Goal: Information Seeking & Learning: Check status

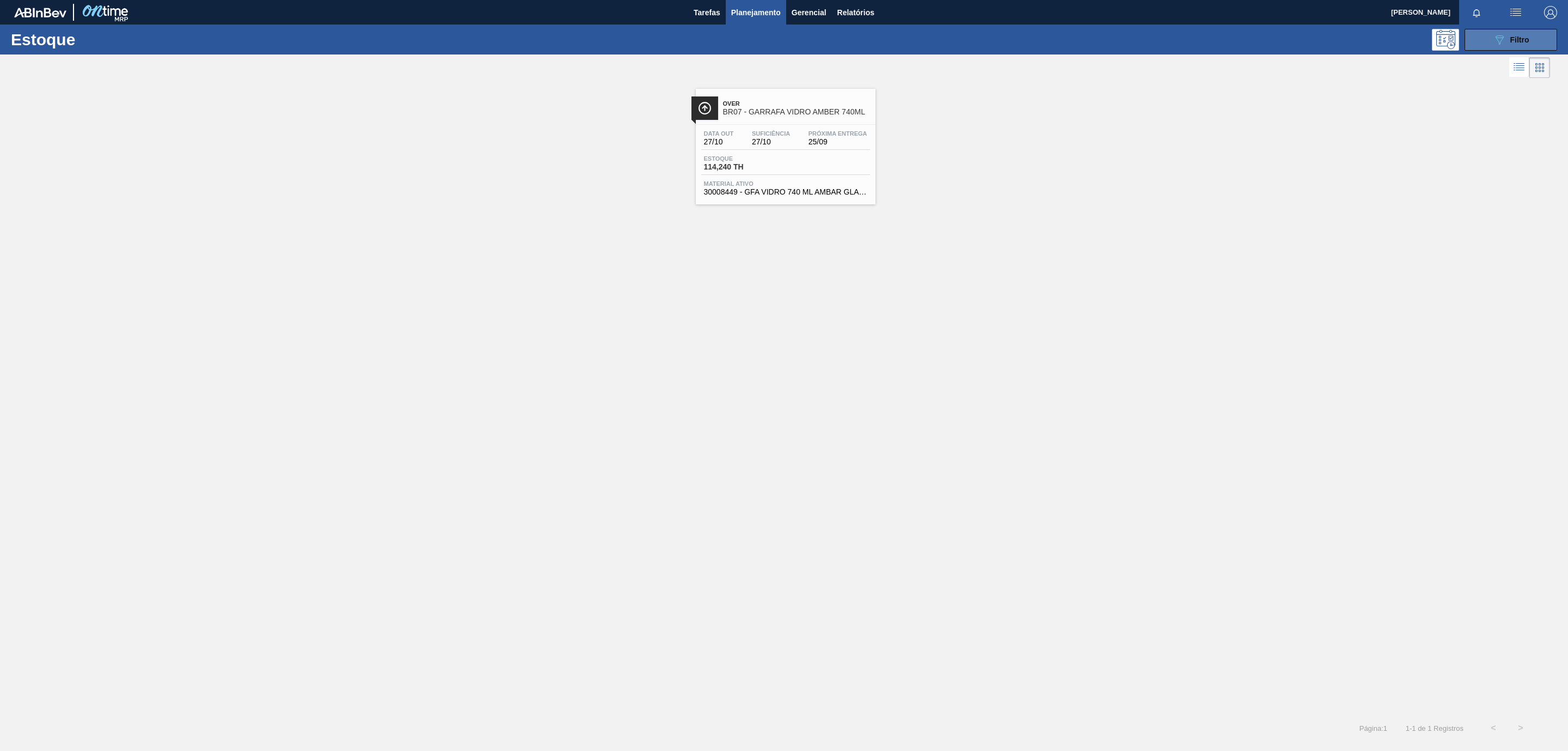
click at [1524, 38] on span "Filtro" at bounding box center [1519, 40] width 19 height 9
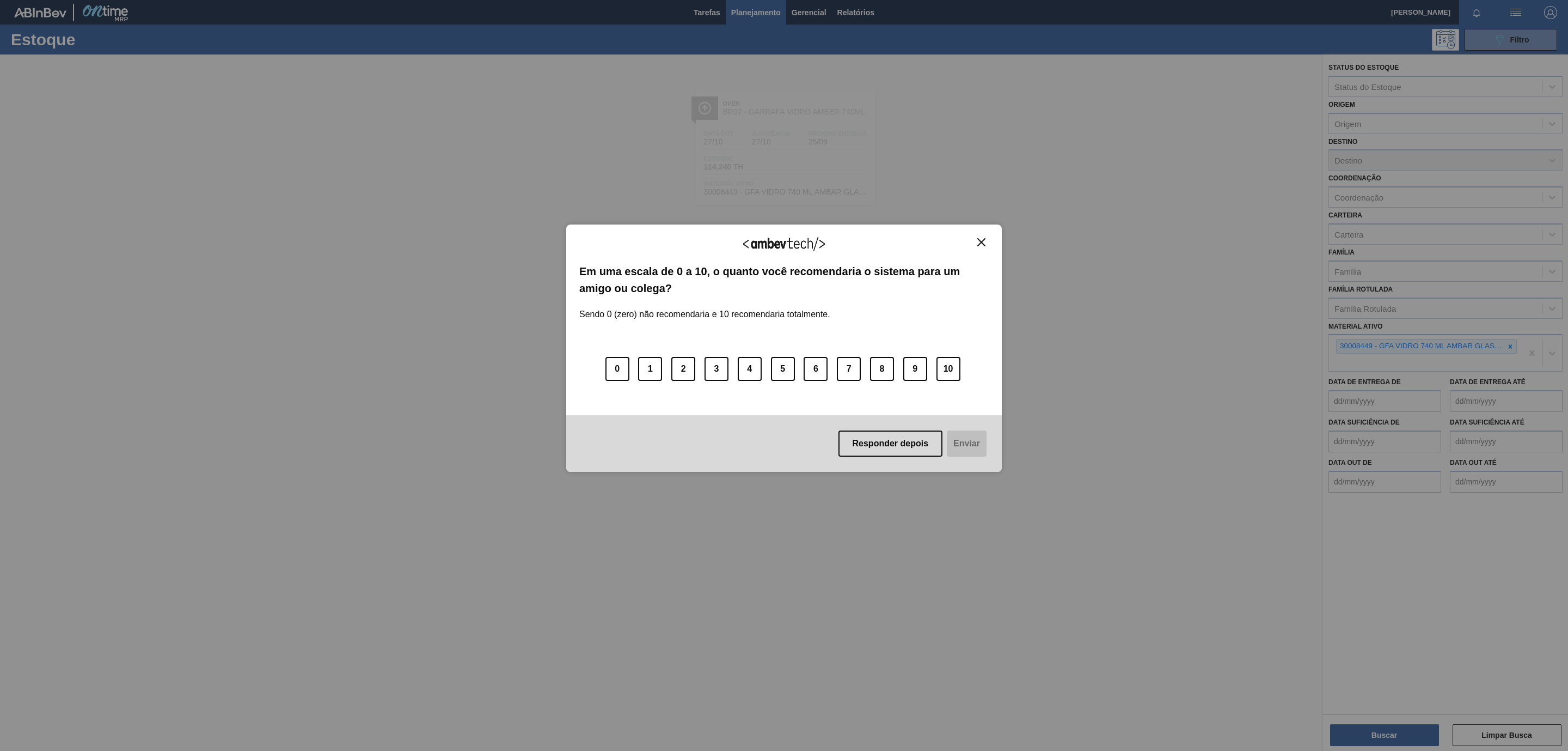
click at [978, 245] on img "Close" at bounding box center [981, 242] width 8 height 8
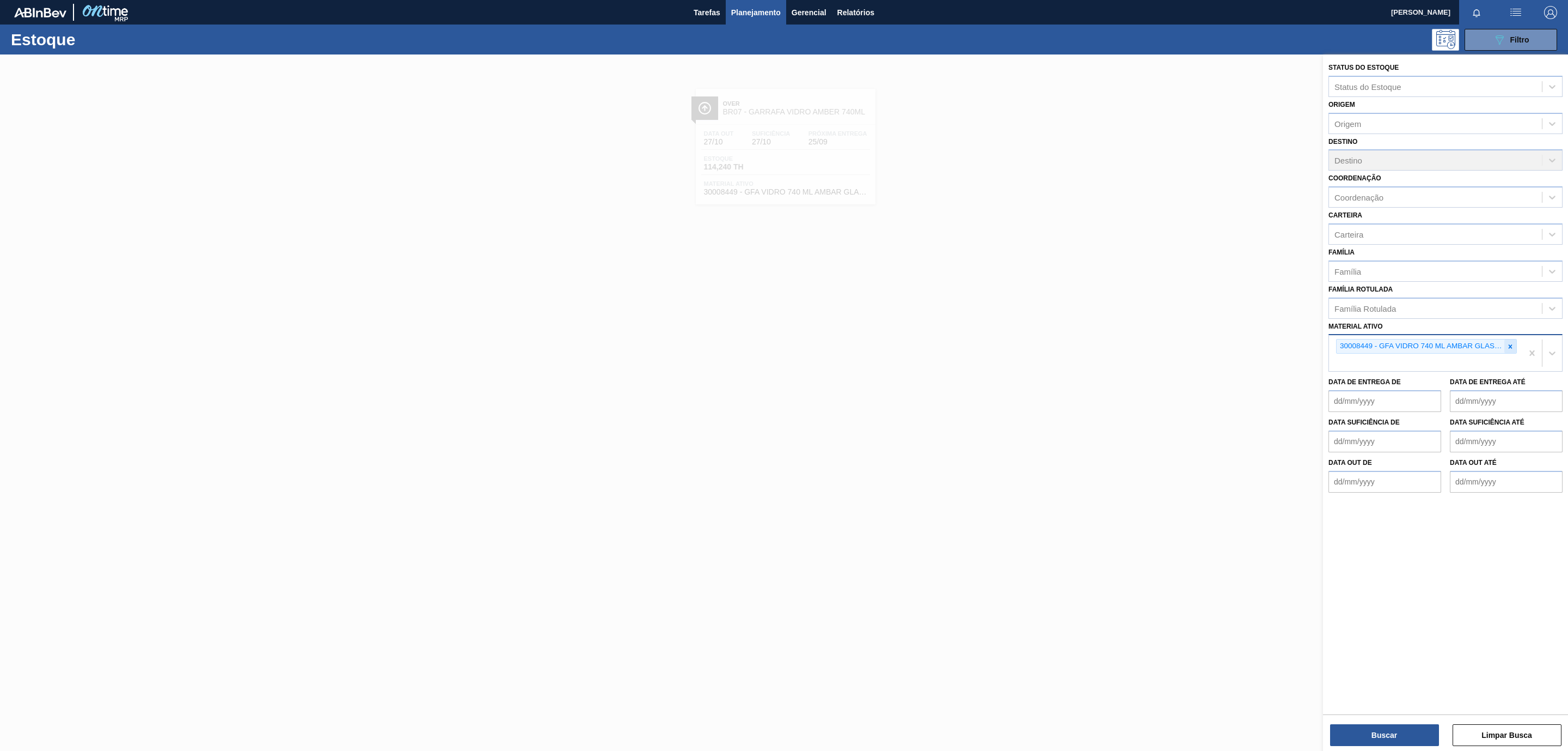
click at [1509, 348] on icon at bounding box center [1510, 347] width 8 height 8
paste ativo "30003581"
type ativo "30003581"
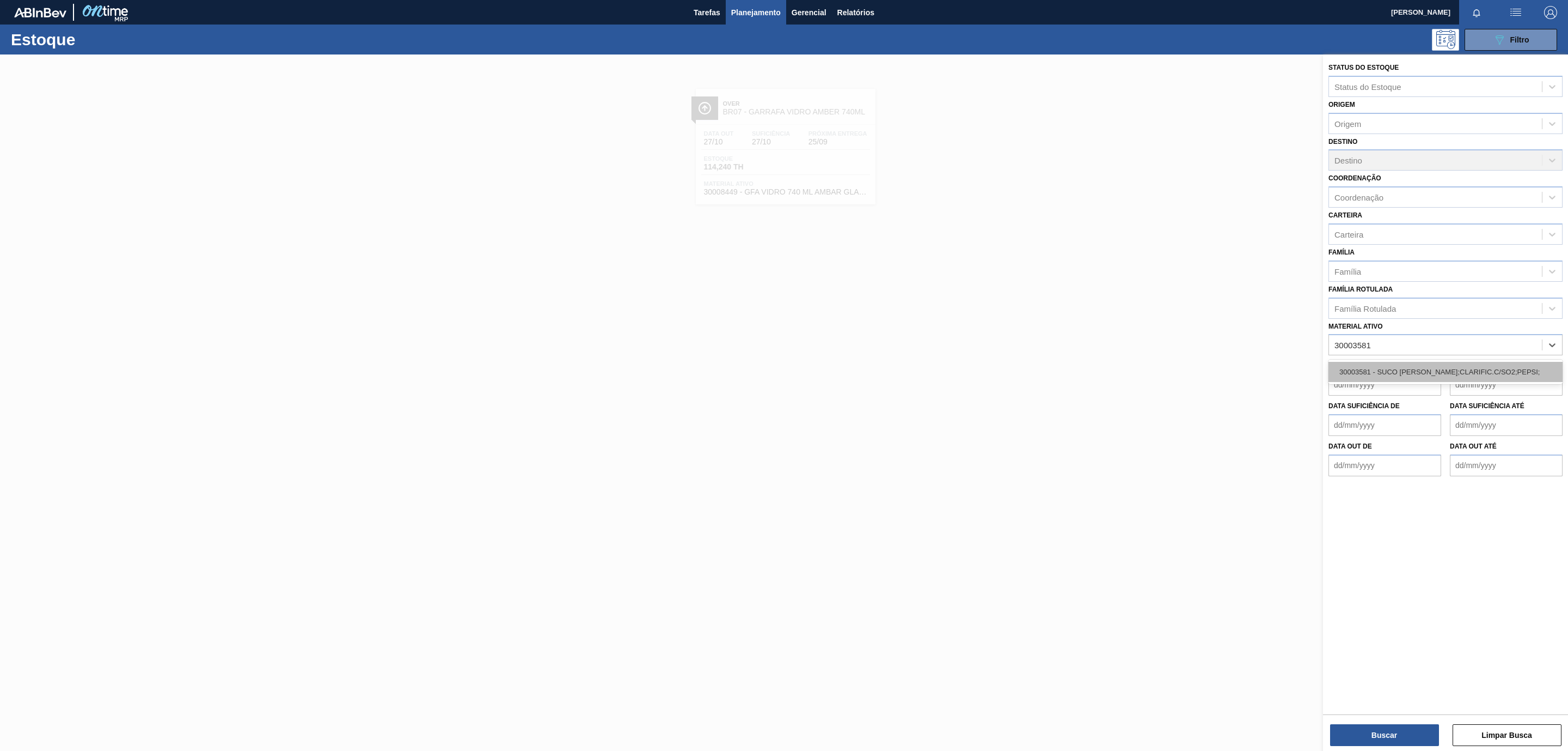
click at [1426, 371] on div "30003581 - SUCO [PERSON_NAME];CLARIFIC.C/SO2;PEPSI;" at bounding box center [1445, 372] width 234 height 20
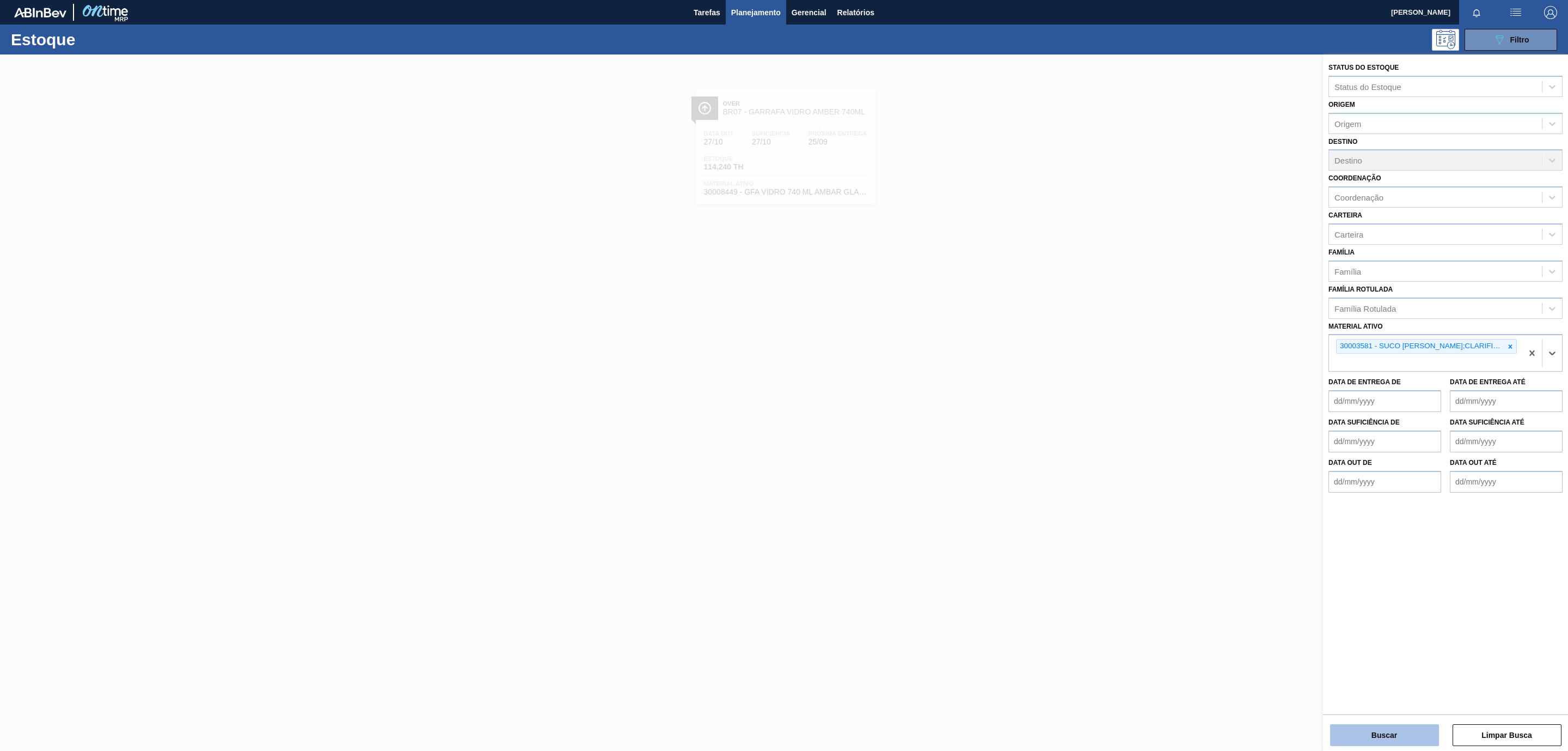
click at [1374, 729] on button "Buscar" at bounding box center [1384, 735] width 109 height 22
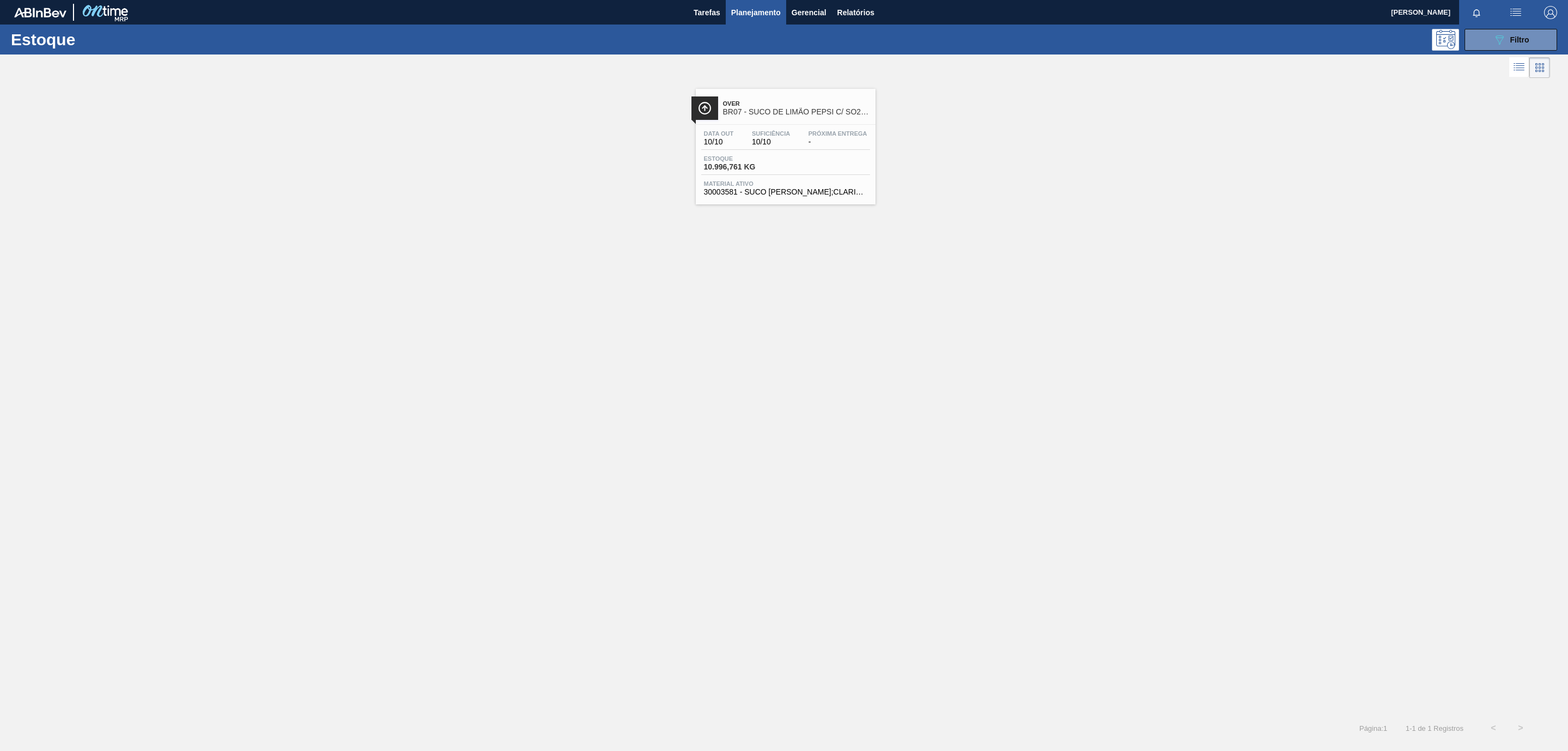
click at [818, 107] on span "Over" at bounding box center [797, 104] width 147 height 7
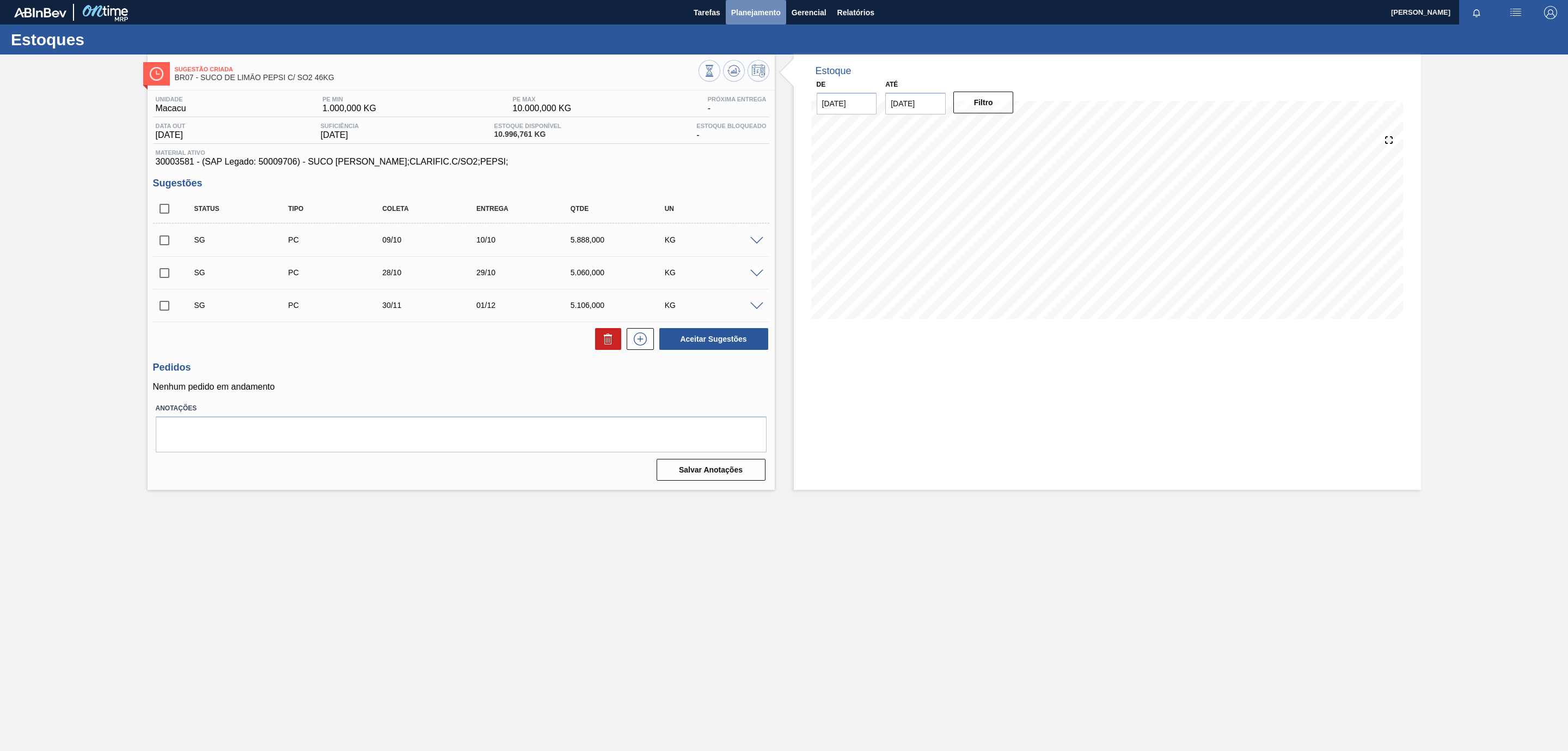
click at [768, 18] on span "Planejamento" at bounding box center [755, 12] width 49 height 13
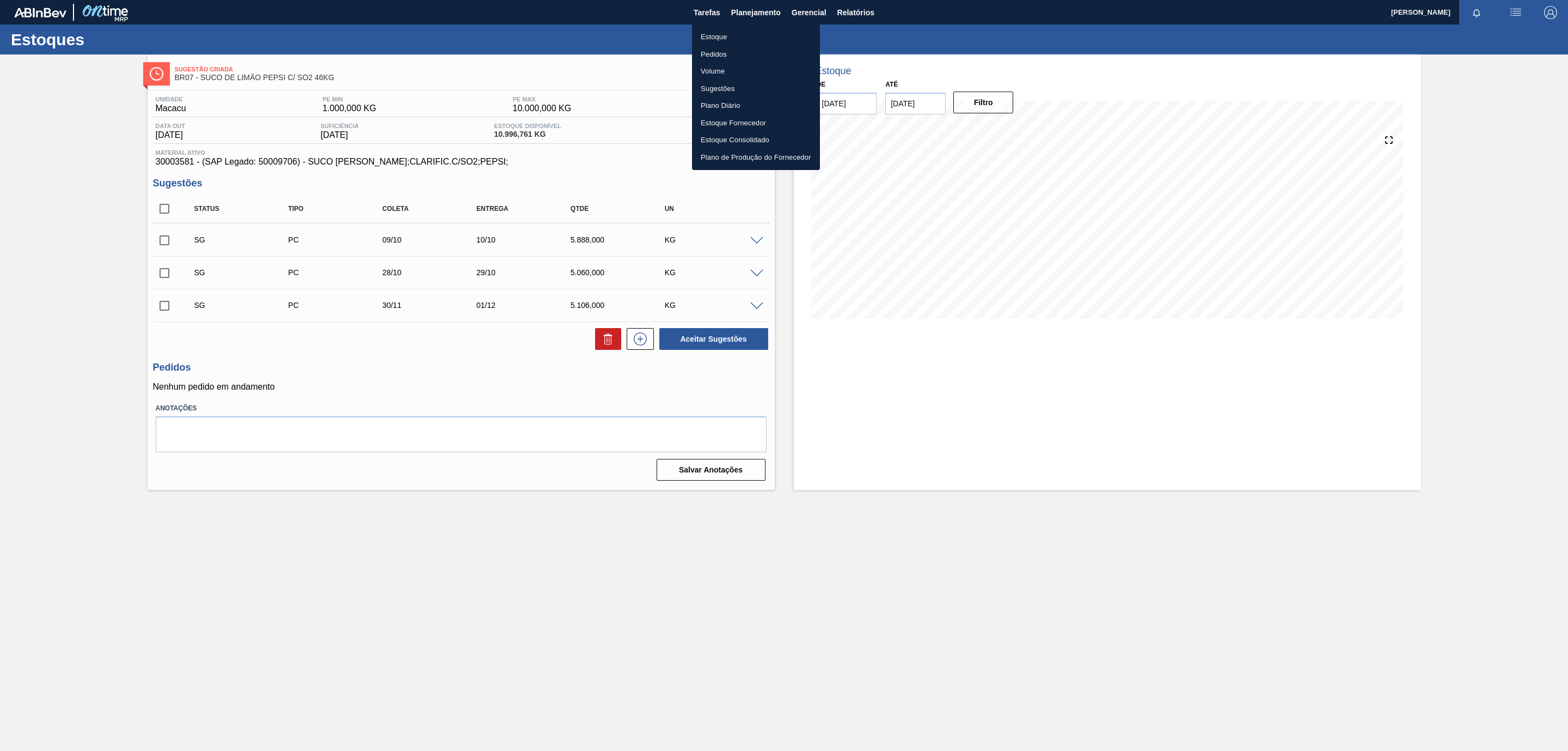
click at [730, 26] on ul "Estoque Pedidos Volume Sugestões Plano Diário Estoque Fornecedor Estoque Consol…" at bounding box center [756, 97] width 128 height 146
click at [725, 38] on li "Estoque" at bounding box center [756, 37] width 128 height 18
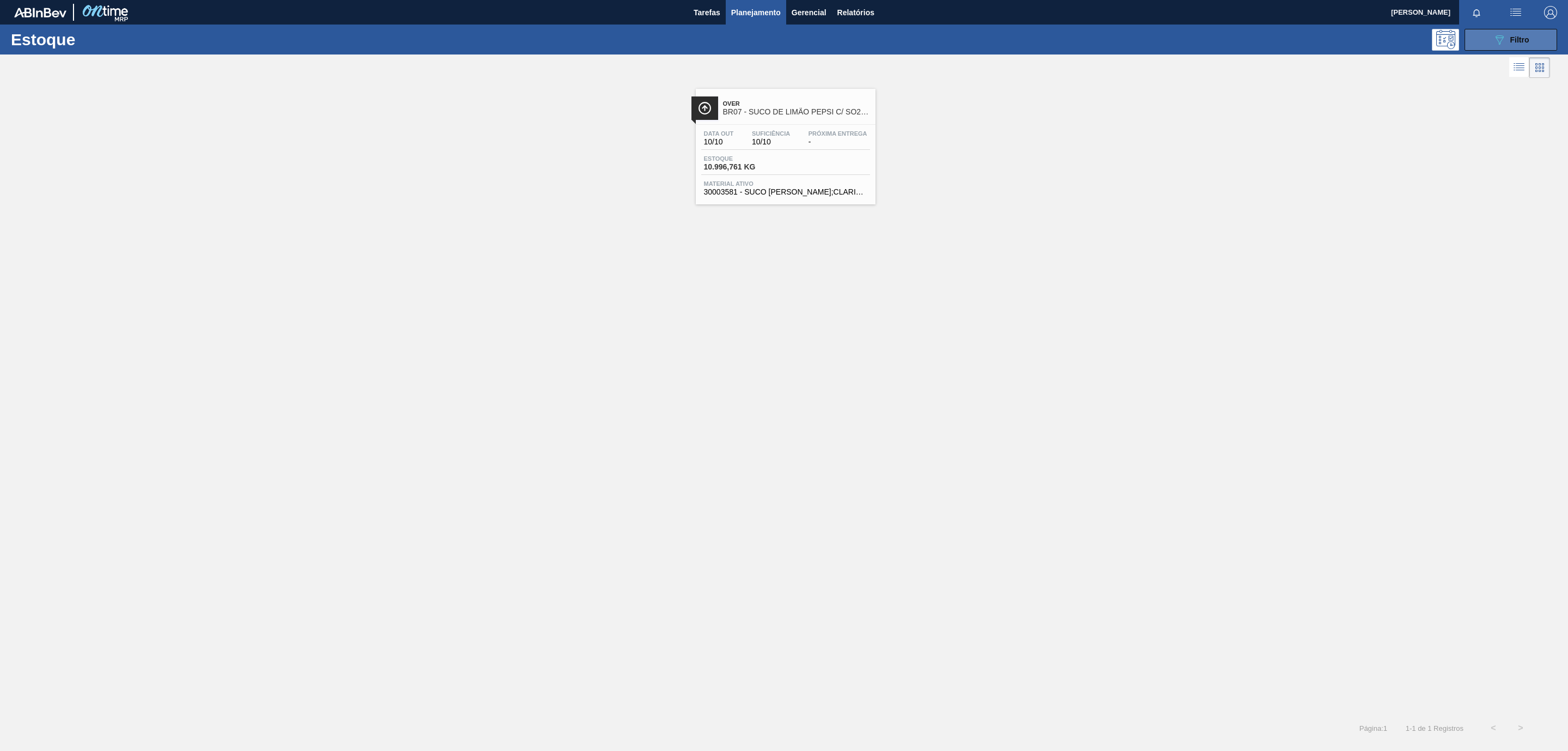
click at [1498, 43] on icon "089F7B8B-B2A5-4AFE-B5C0-19BA573D28AC" at bounding box center [1499, 40] width 13 height 13
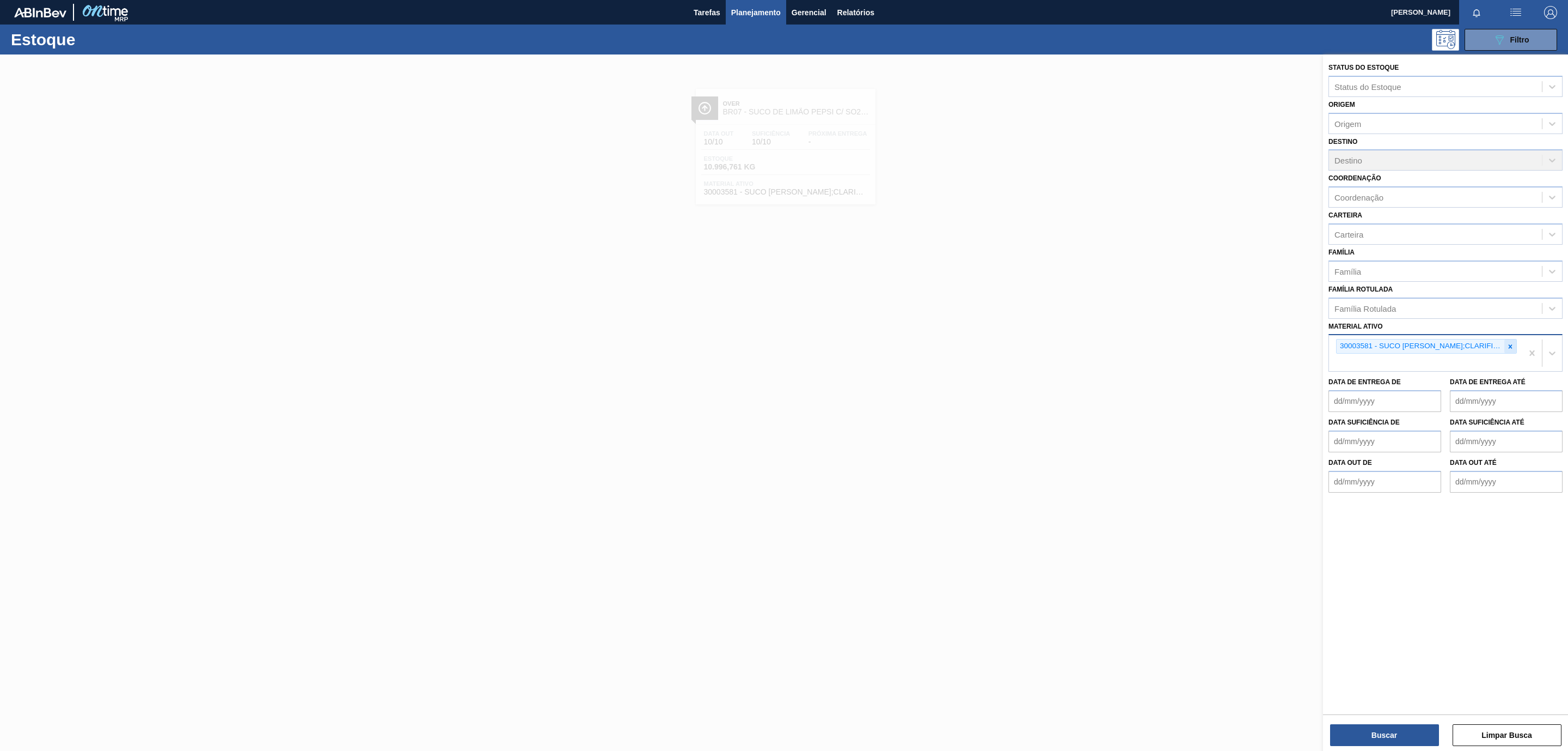
click at [1507, 343] on icon at bounding box center [1510, 347] width 8 height 8
paste ativo "30008449"
type ativo "30008449"
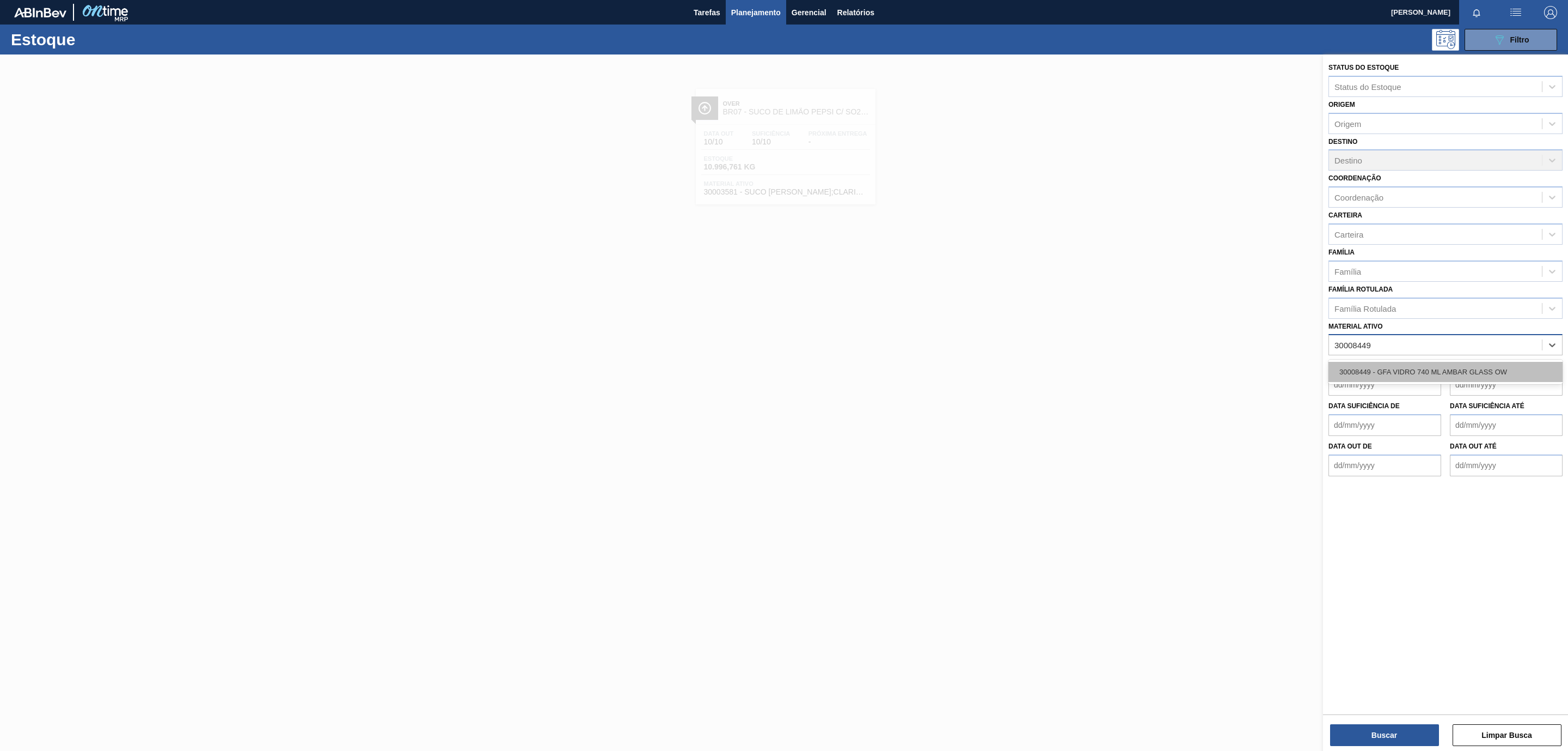
click at [1381, 370] on div "30008449 - GFA VIDRO 740 ML AMBAR GLASS OW" at bounding box center [1445, 372] width 234 height 20
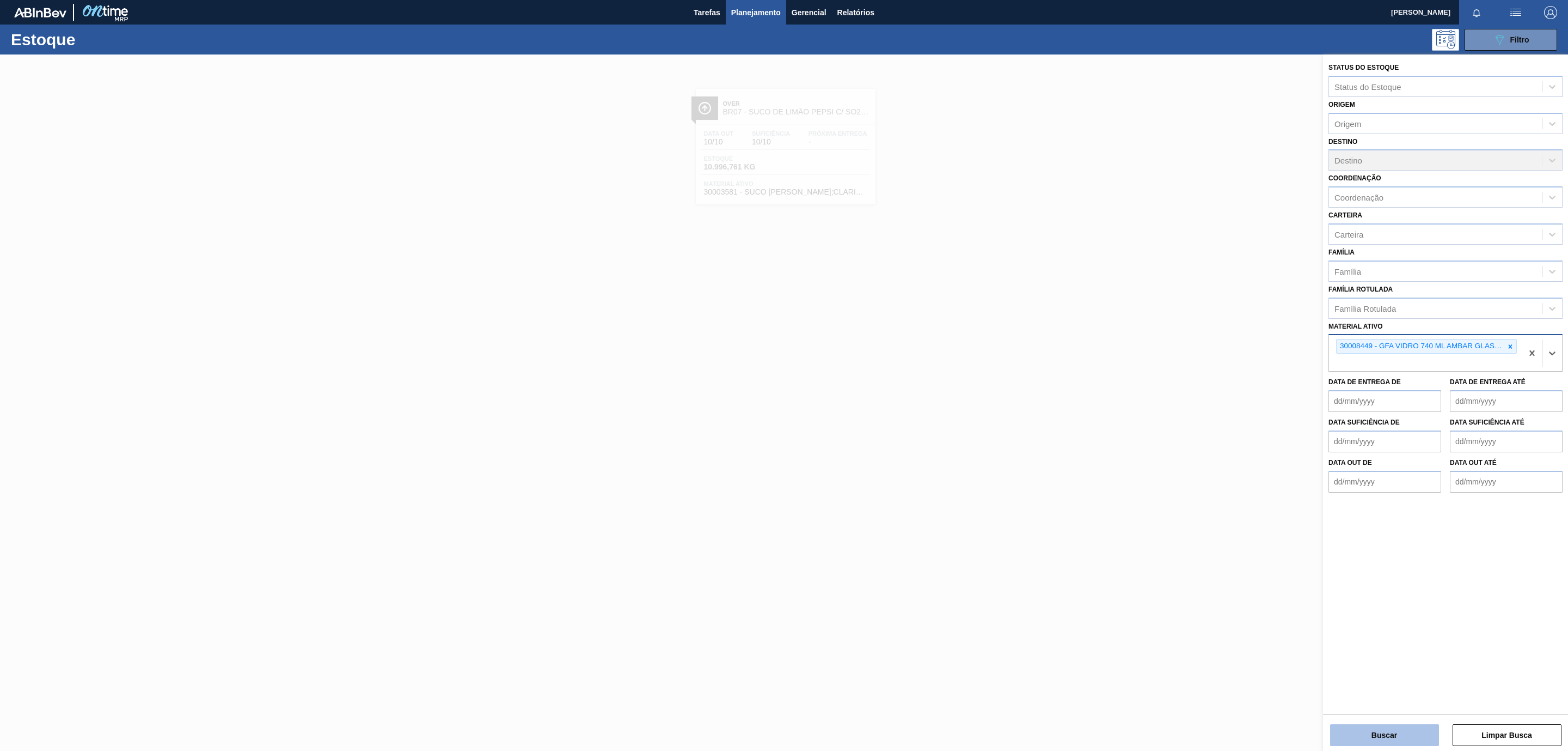
click at [1376, 729] on button "Buscar" at bounding box center [1384, 735] width 109 height 22
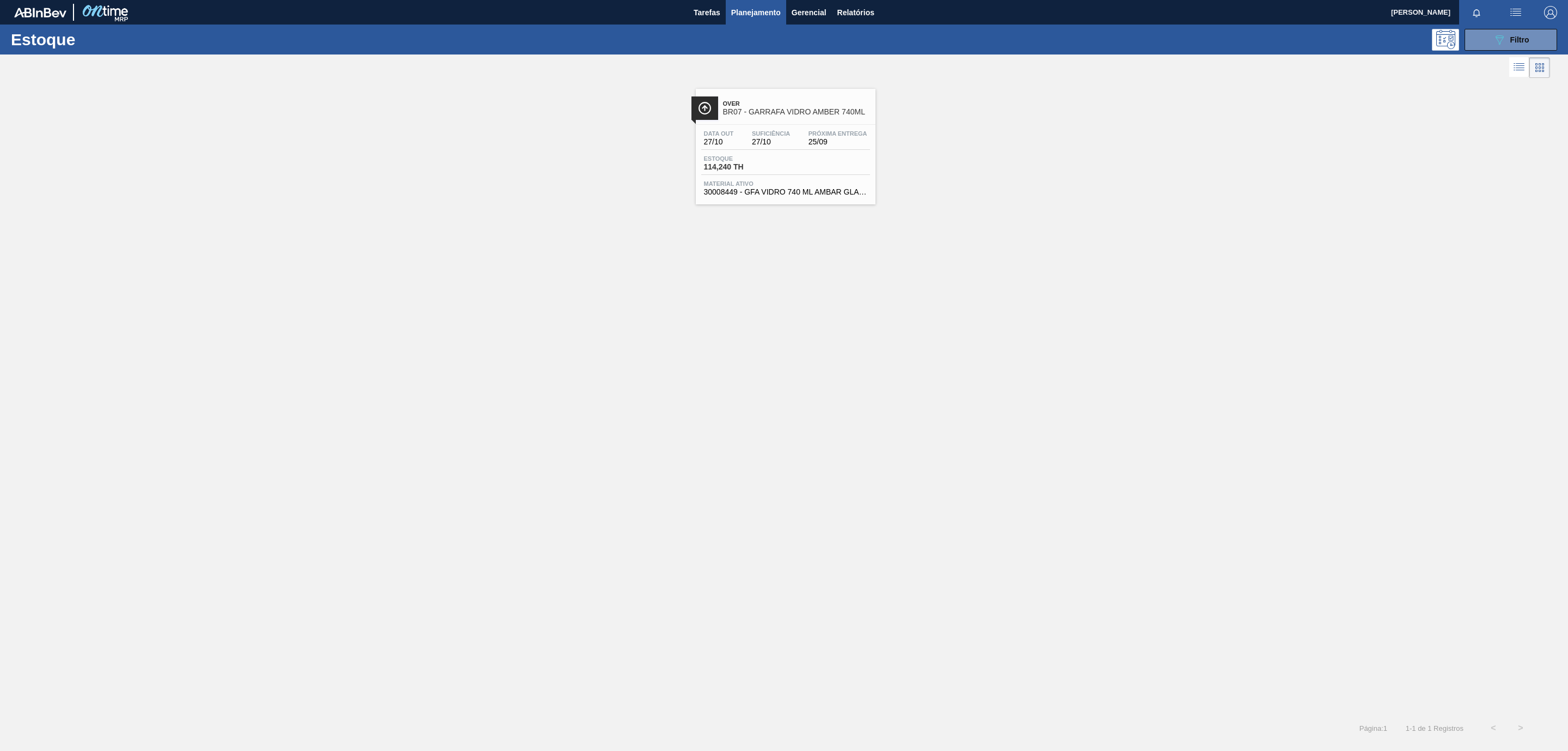
click at [838, 116] on span "BR07 - GARRAFA VIDRO AMBER 740ML" at bounding box center [797, 111] width 147 height 8
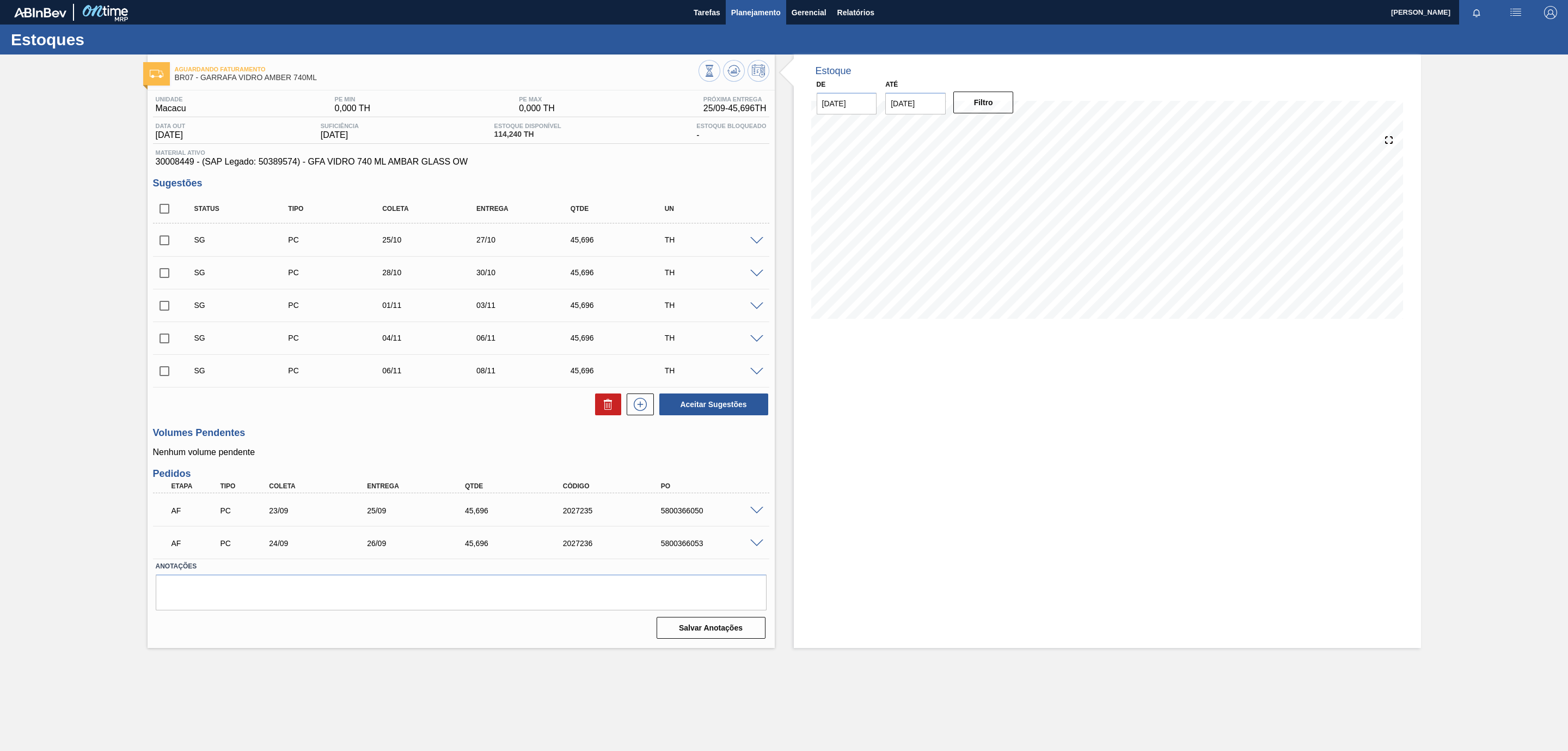
click at [756, 15] on span "Planejamento" at bounding box center [755, 12] width 49 height 13
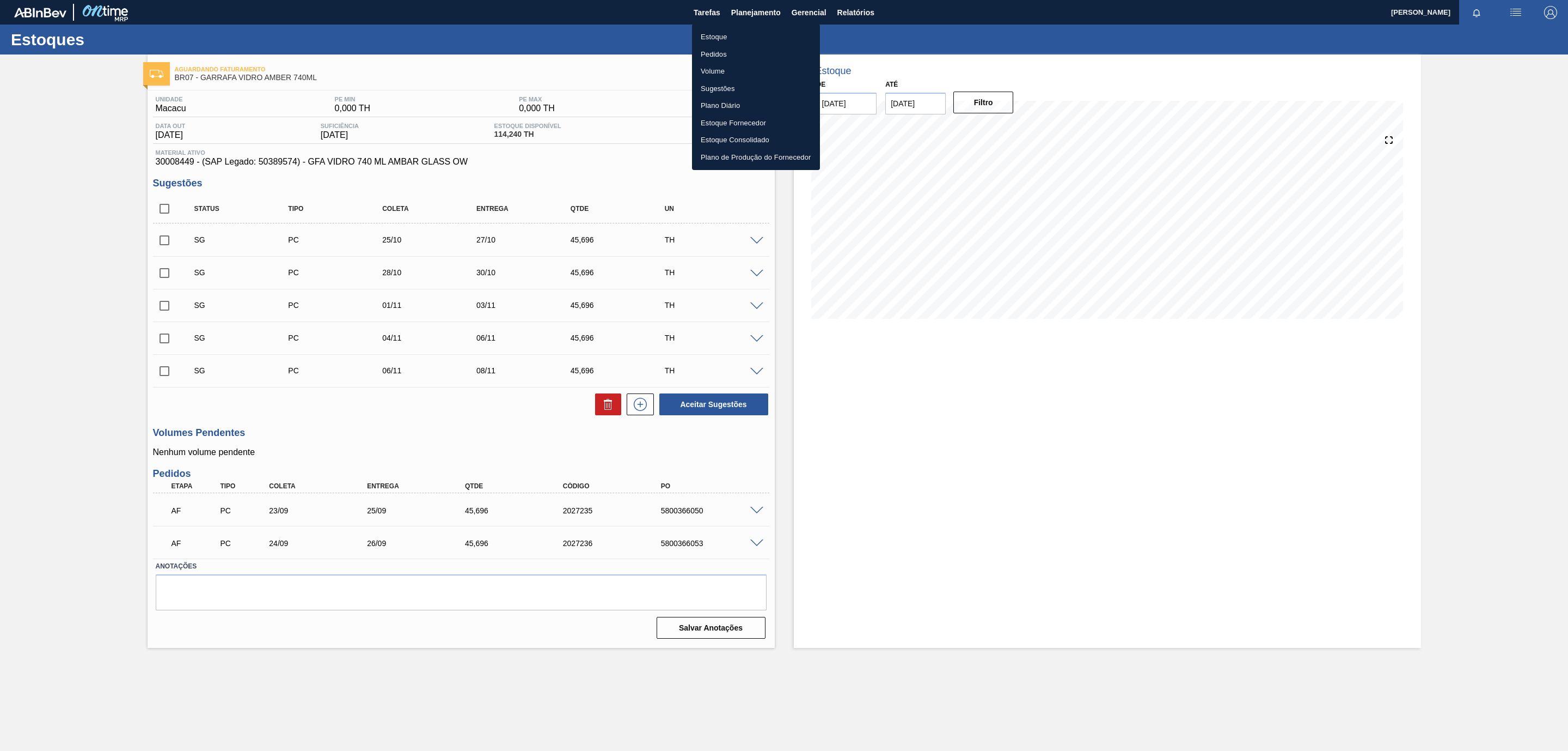
click at [727, 29] on li "Estoque" at bounding box center [756, 37] width 128 height 18
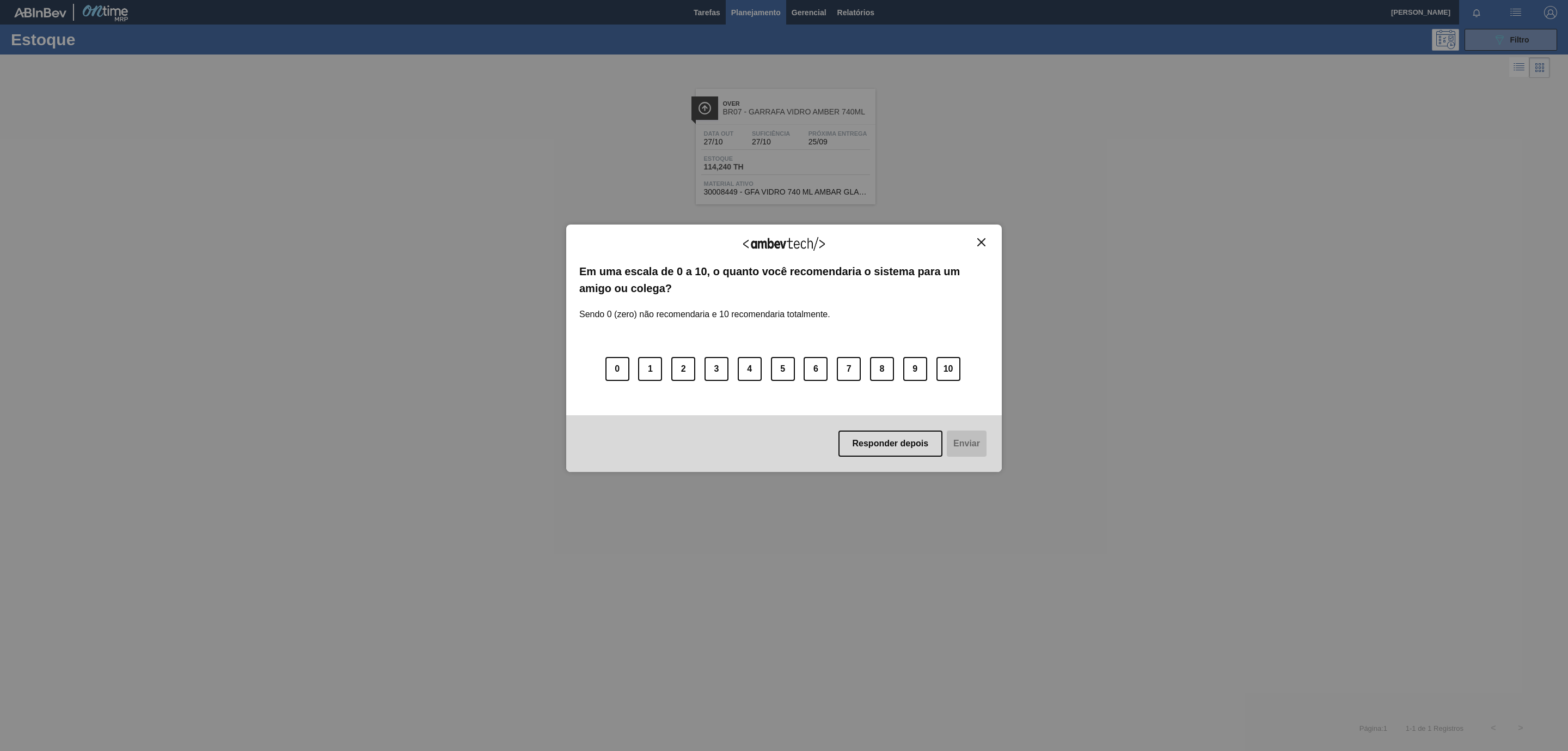
click at [1508, 33] on div "Agradecemos seu feedback! Em uma escala de 0 a 10, o quanto você recomendaria o…" at bounding box center [784, 375] width 1568 height 751
click at [978, 242] on button "Close" at bounding box center [981, 242] width 15 height 9
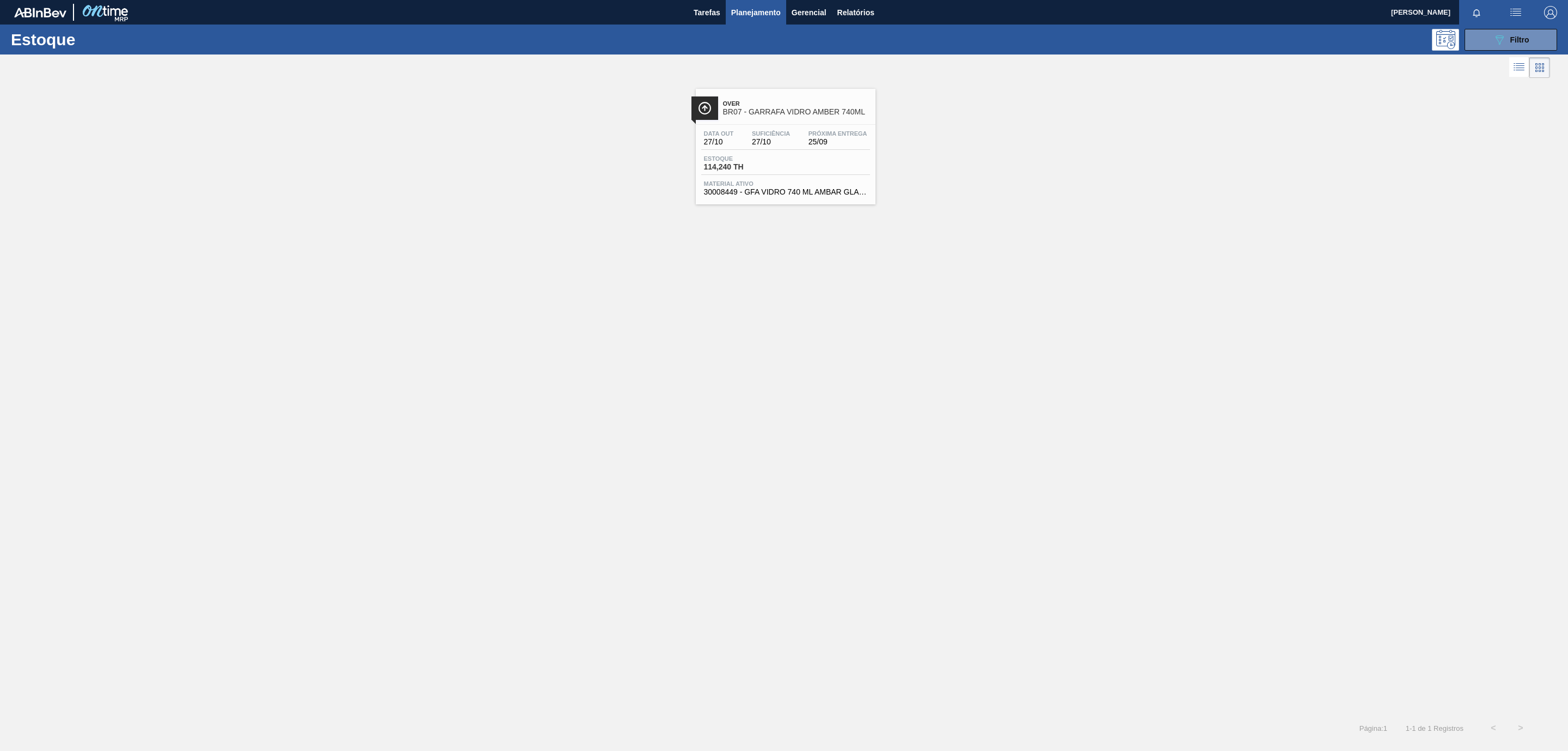
click at [1496, 54] on div at bounding box center [775, 67] width 1550 height 26
click at [1501, 46] on button "089F7B8B-B2A5-4AFE-B5C0-19BA573D28AC Filtro" at bounding box center [1511, 40] width 93 height 22
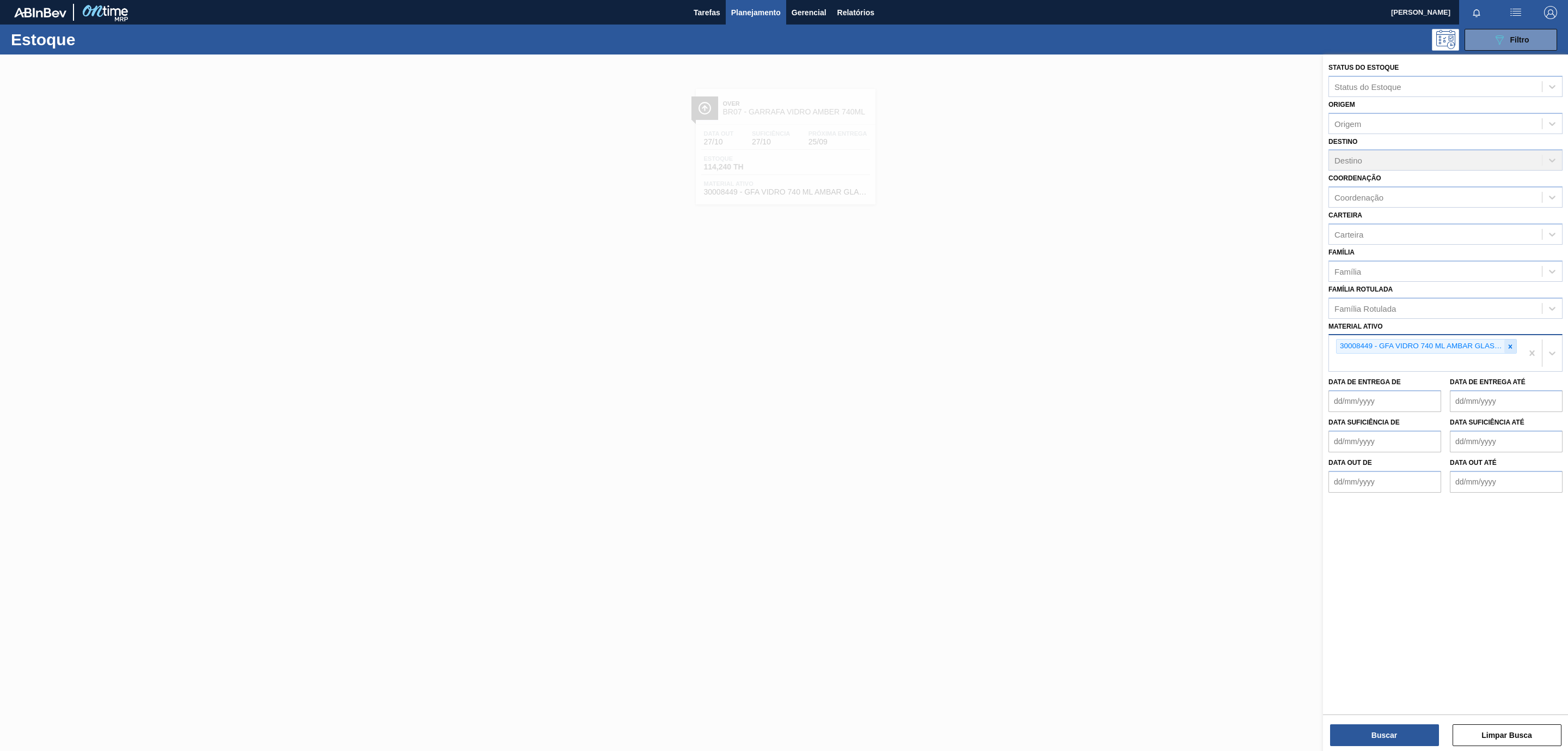
click at [1510, 342] on div at bounding box center [1510, 346] width 12 height 13
paste ativo "30012506"
type ativo "30012506"
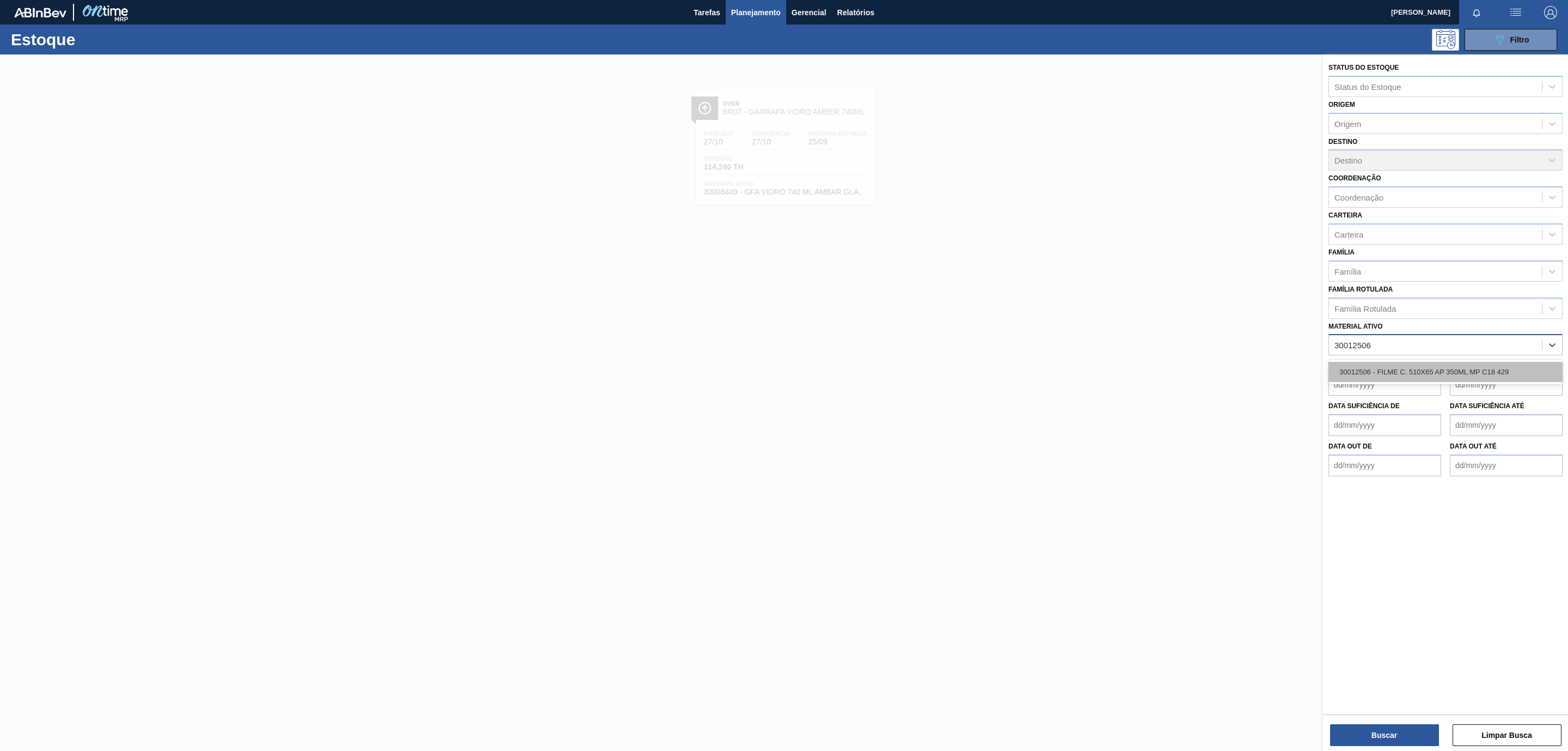
click at [1395, 364] on div "30012506 - FILME C. 510X65 AP 350ML MP C18 429" at bounding box center [1445, 372] width 234 height 20
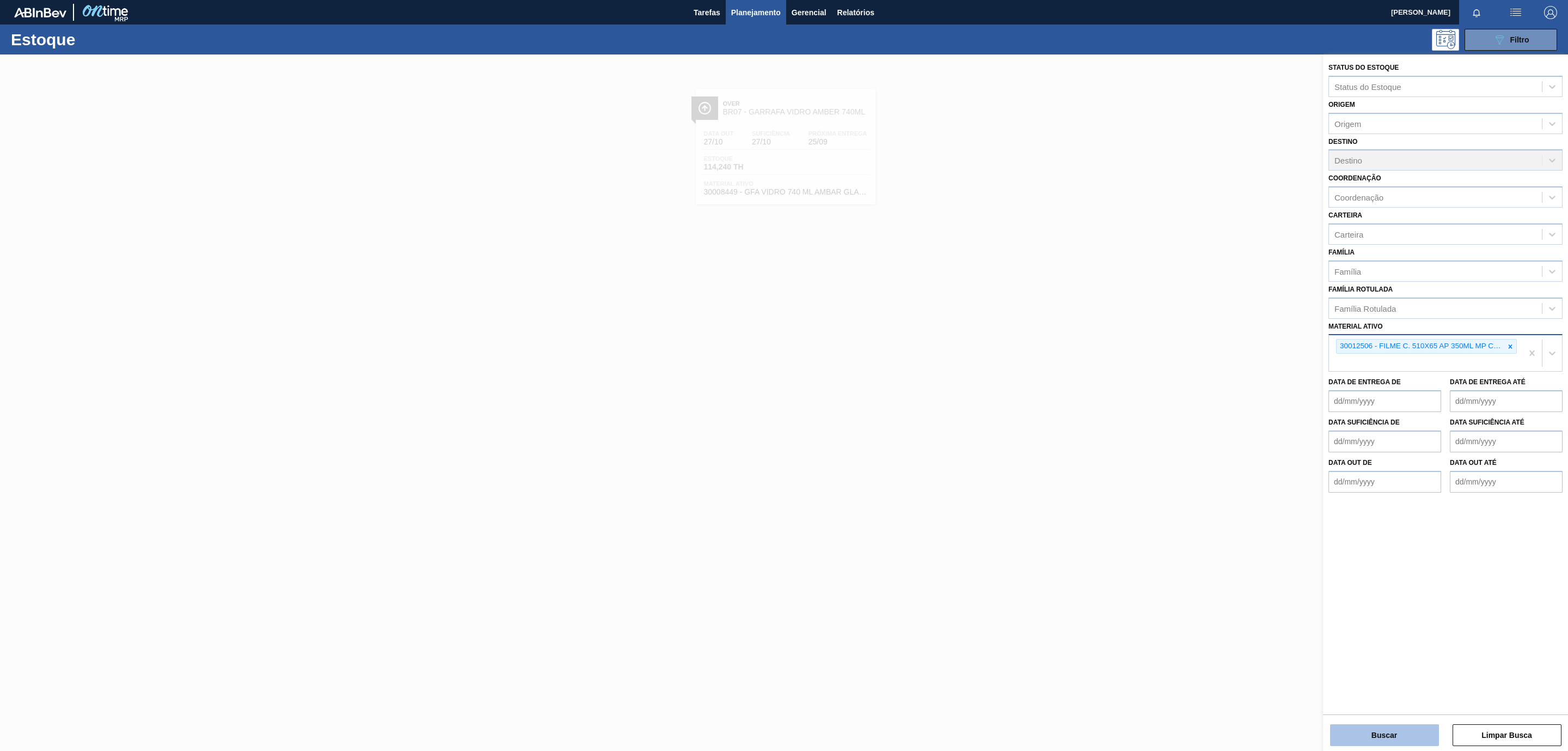
click at [1403, 738] on button "Buscar" at bounding box center [1384, 735] width 109 height 22
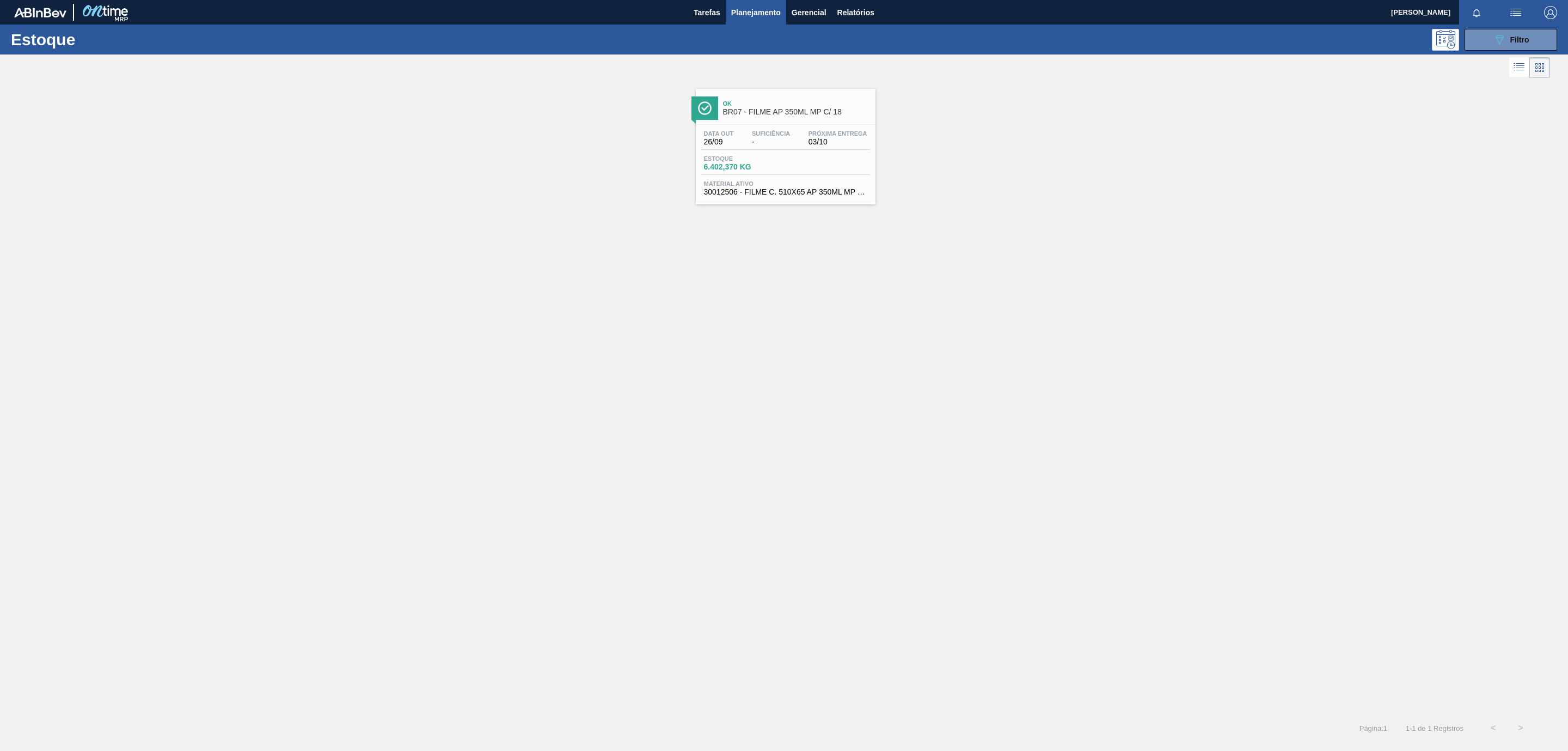
click at [797, 133] on div "Data out 26/09 Suficiência - Próxima Entrega 03/10" at bounding box center [785, 140] width 169 height 19
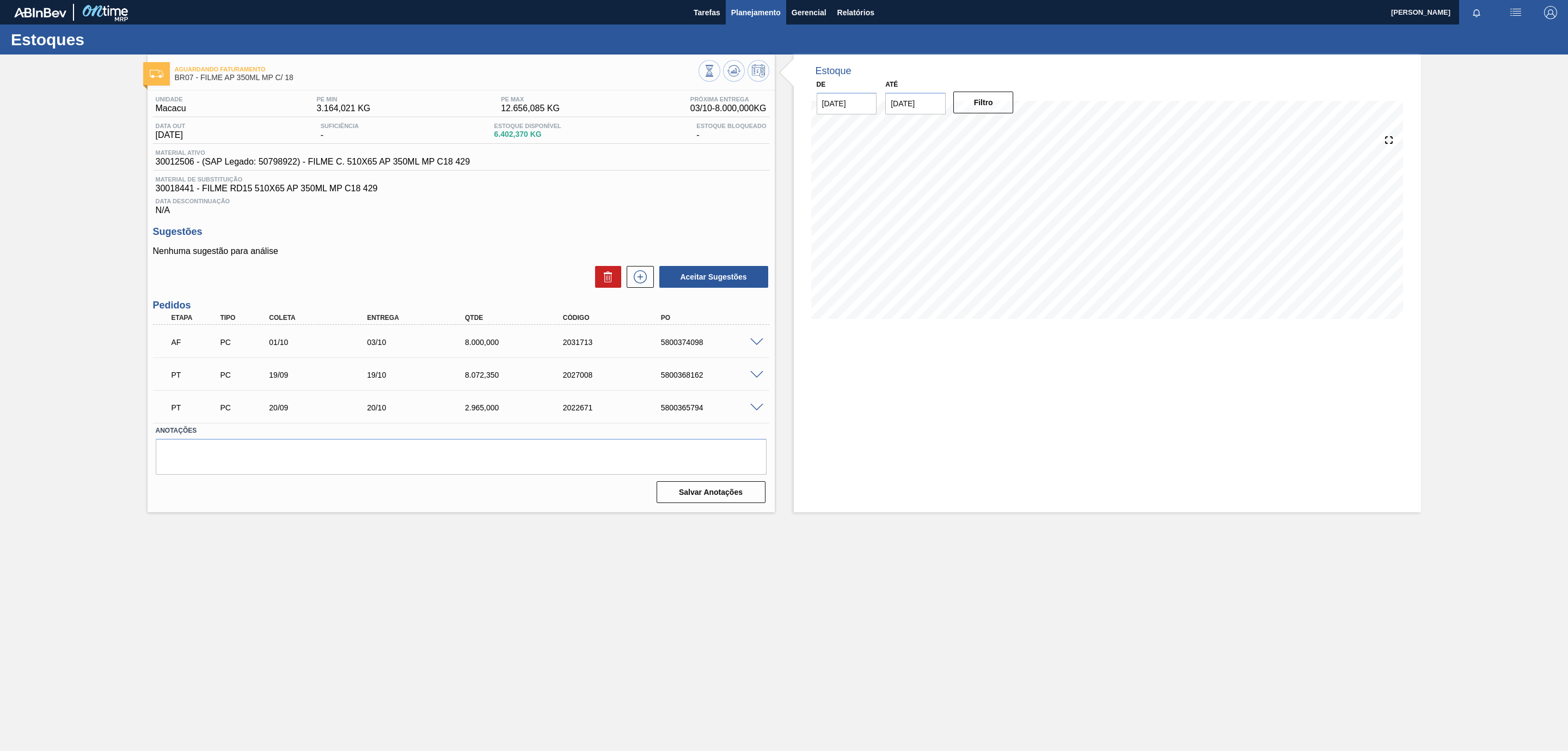
click at [763, 12] on span "Planejamento" at bounding box center [755, 12] width 49 height 13
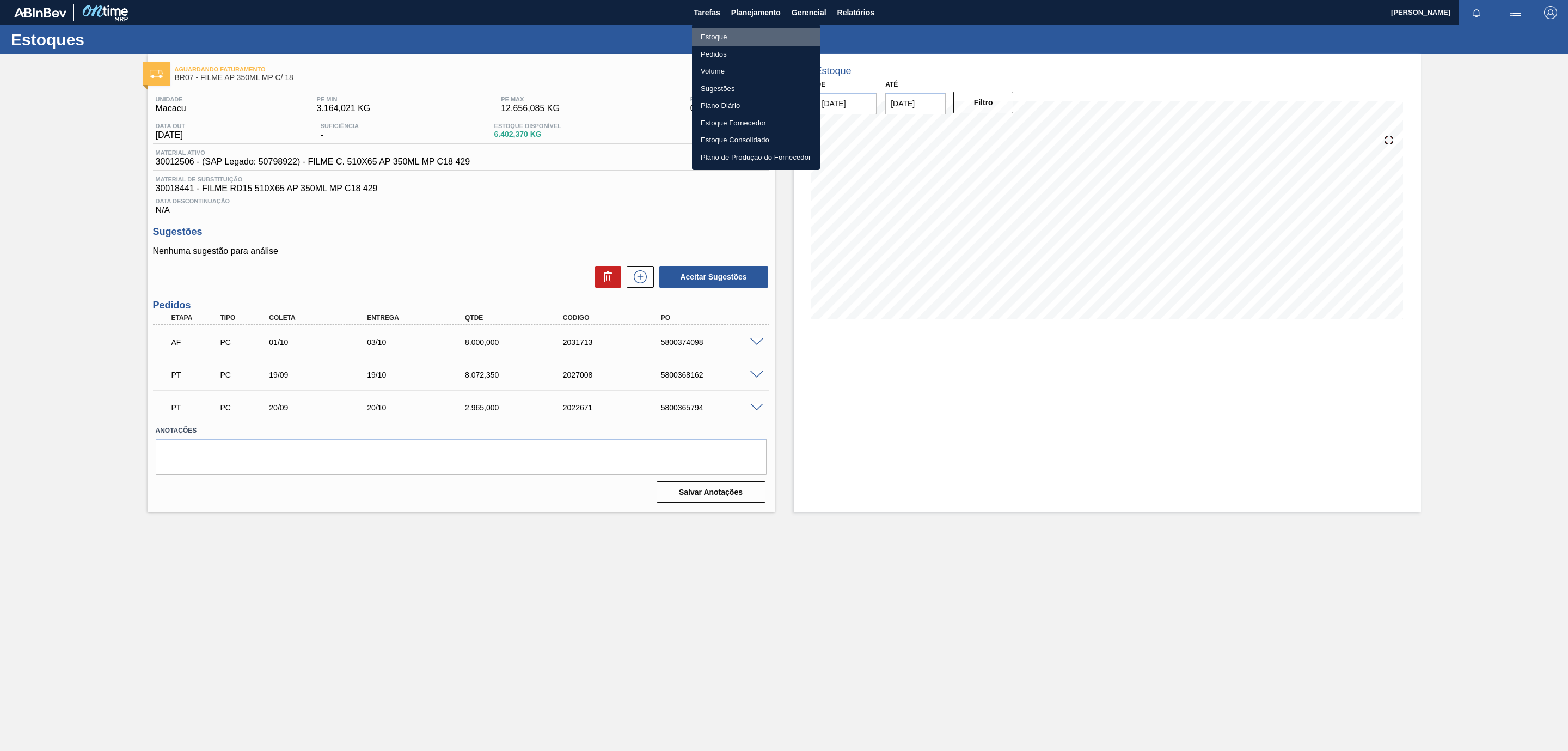
click at [735, 34] on li "Estoque" at bounding box center [756, 37] width 128 height 18
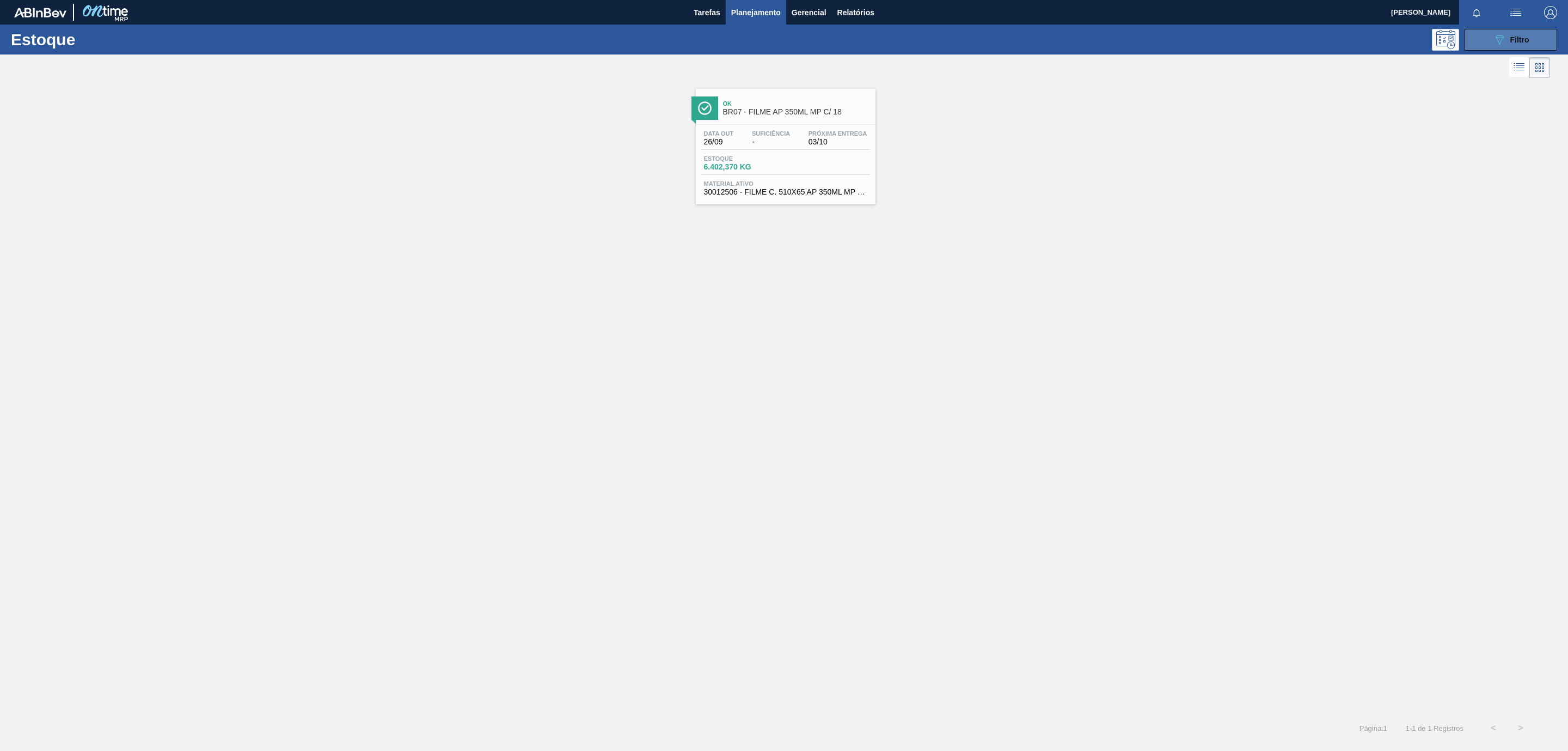
click at [1493, 39] on icon "089F7B8B-B2A5-4AFE-B5C0-19BA573D28AC" at bounding box center [1499, 40] width 13 height 13
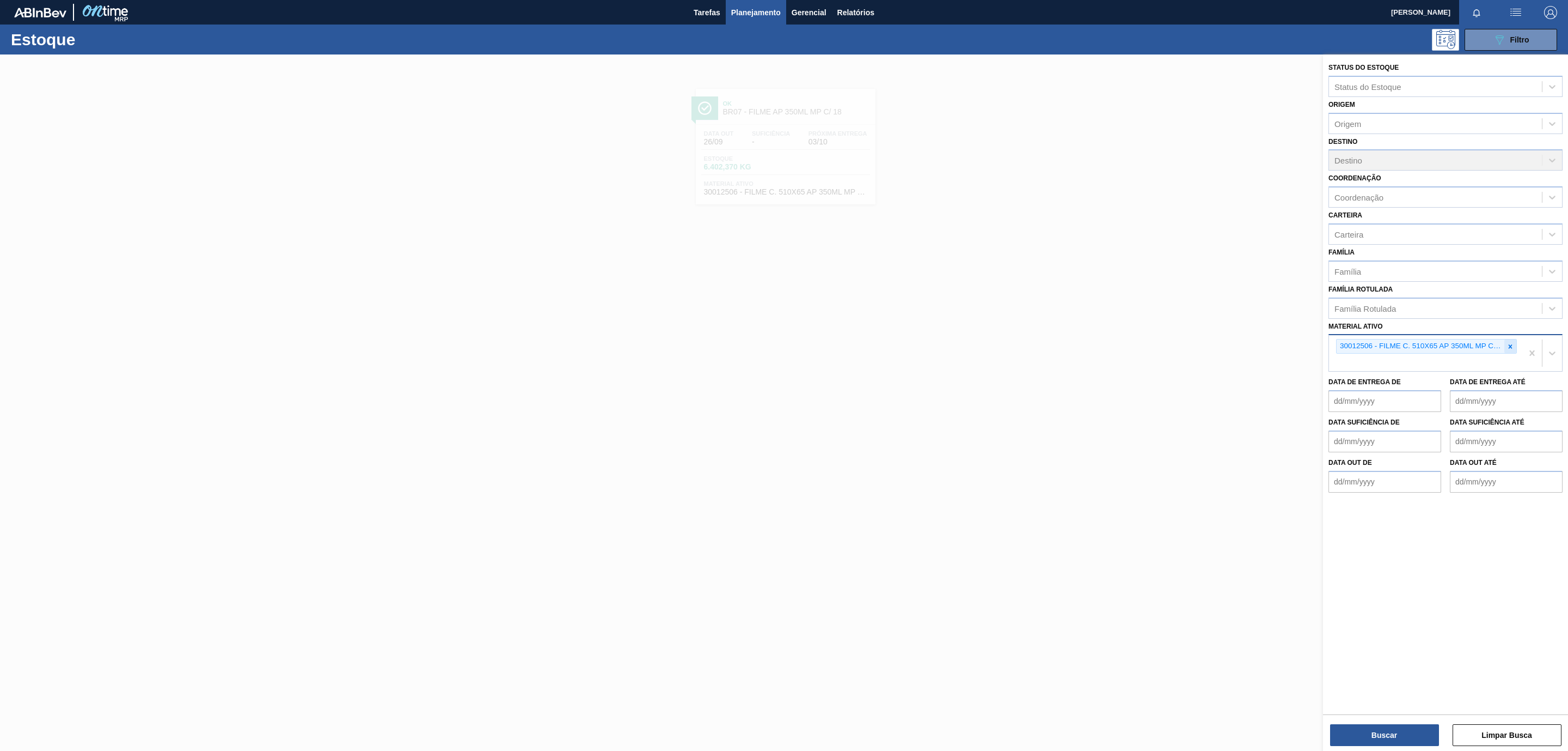
click at [1507, 344] on icon at bounding box center [1510, 347] width 8 height 8
paste ativo "30002341"
type ativo "30002341"
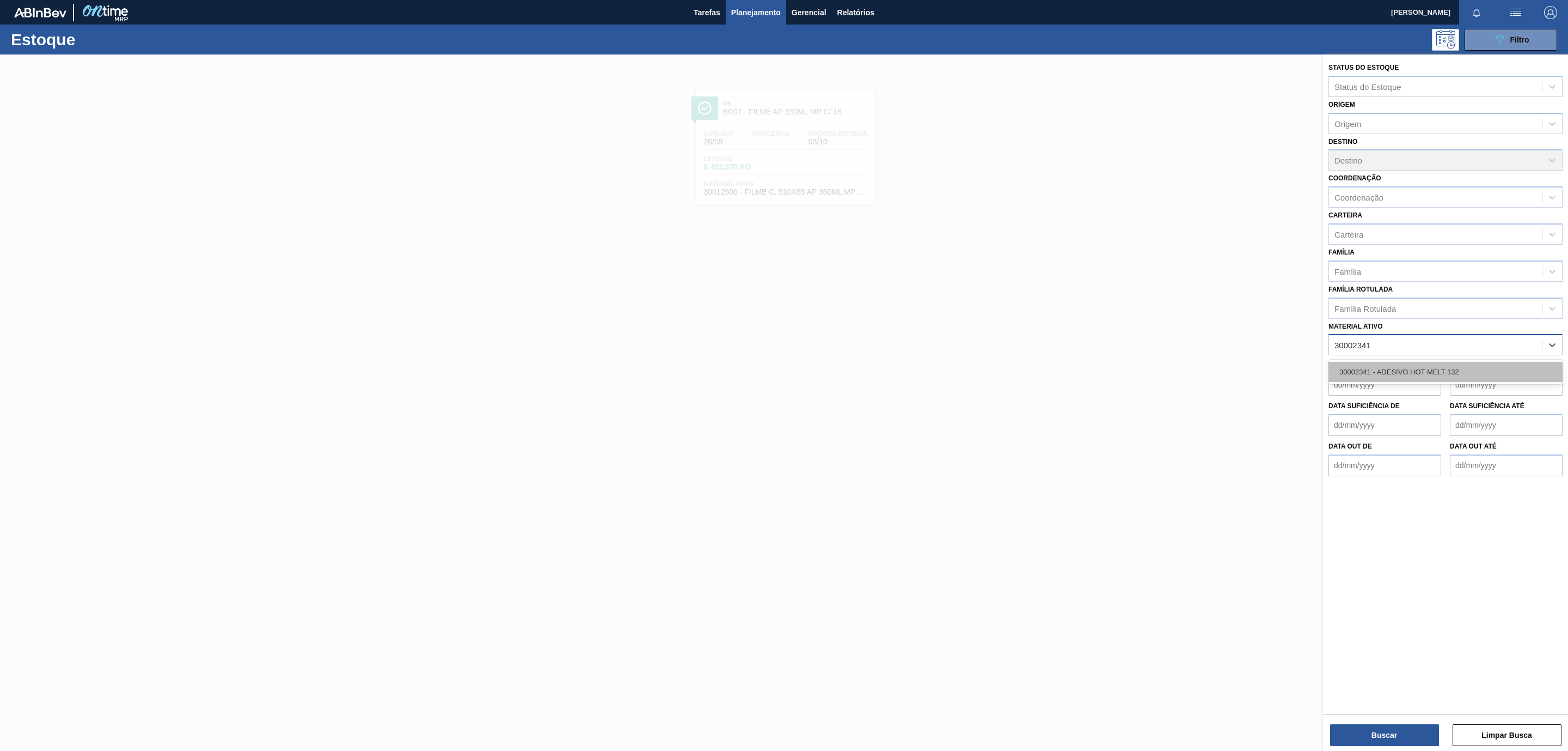
click at [1406, 373] on div "30002341 - ADESIVO HOT MELT 132" at bounding box center [1445, 372] width 234 height 20
click at [1367, 732] on button "Buscar" at bounding box center [1384, 735] width 109 height 22
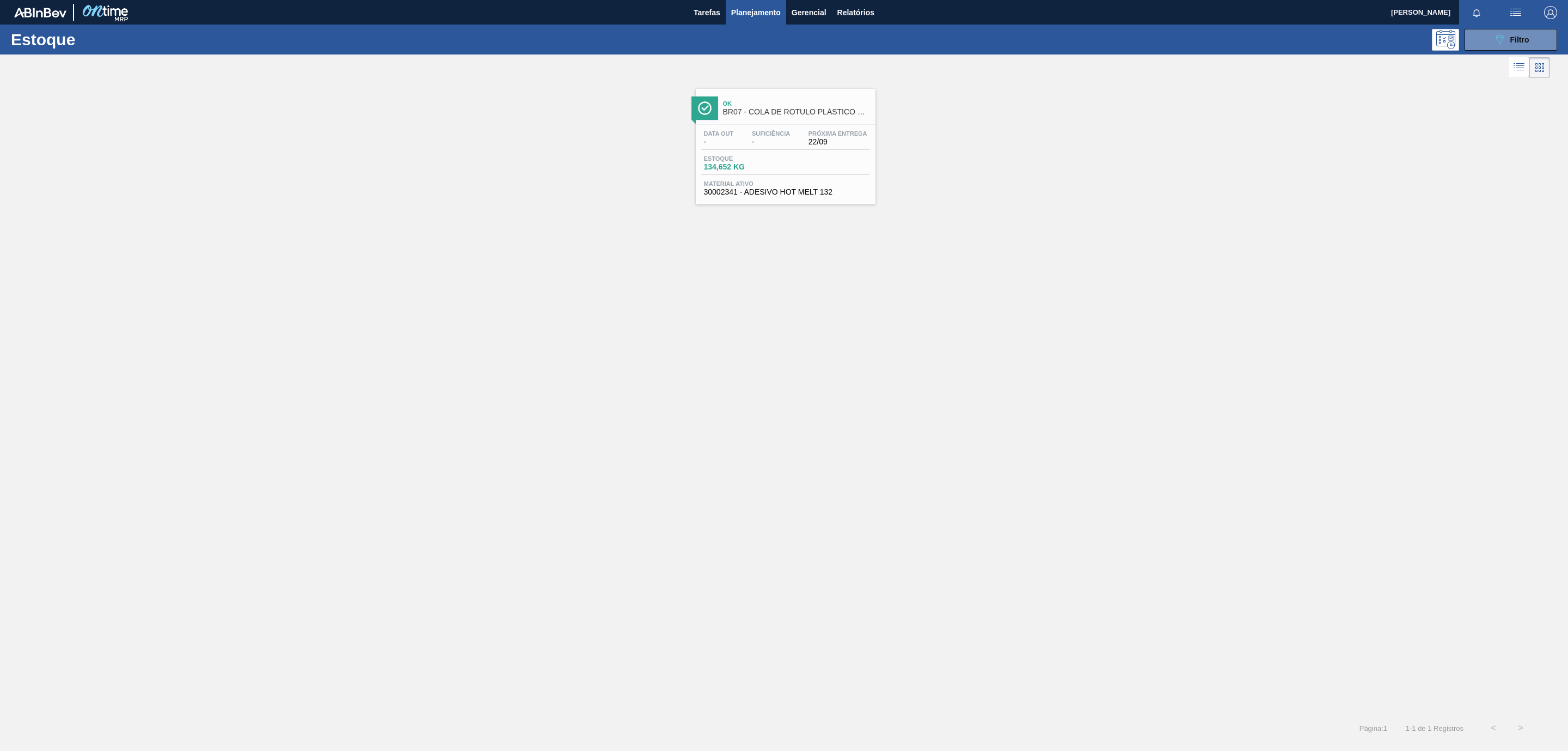
click at [821, 115] on span "BR07 - COLA DE RÓTULO PLÁSTICO H2OH" at bounding box center [797, 111] width 147 height 8
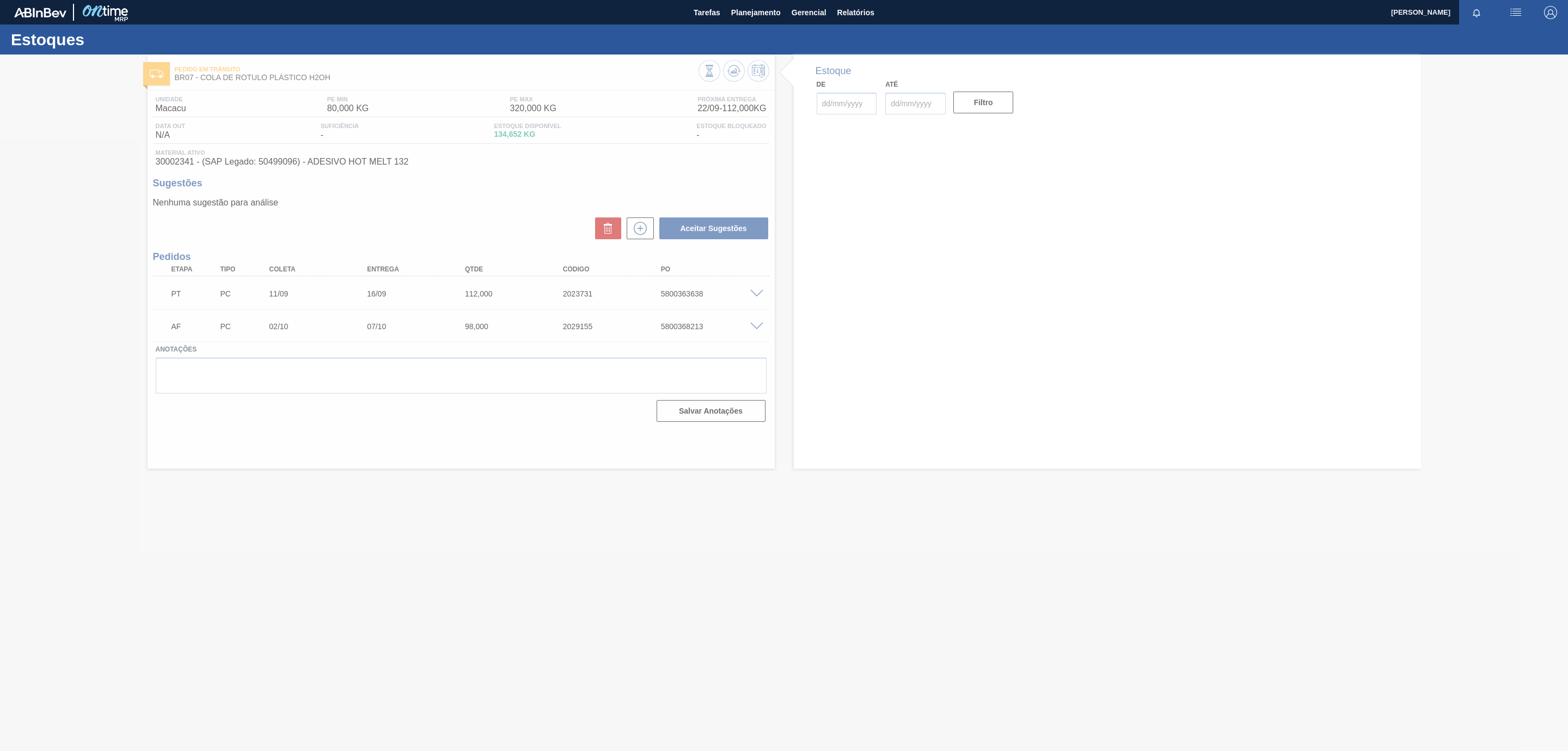
type input "[DATE]"
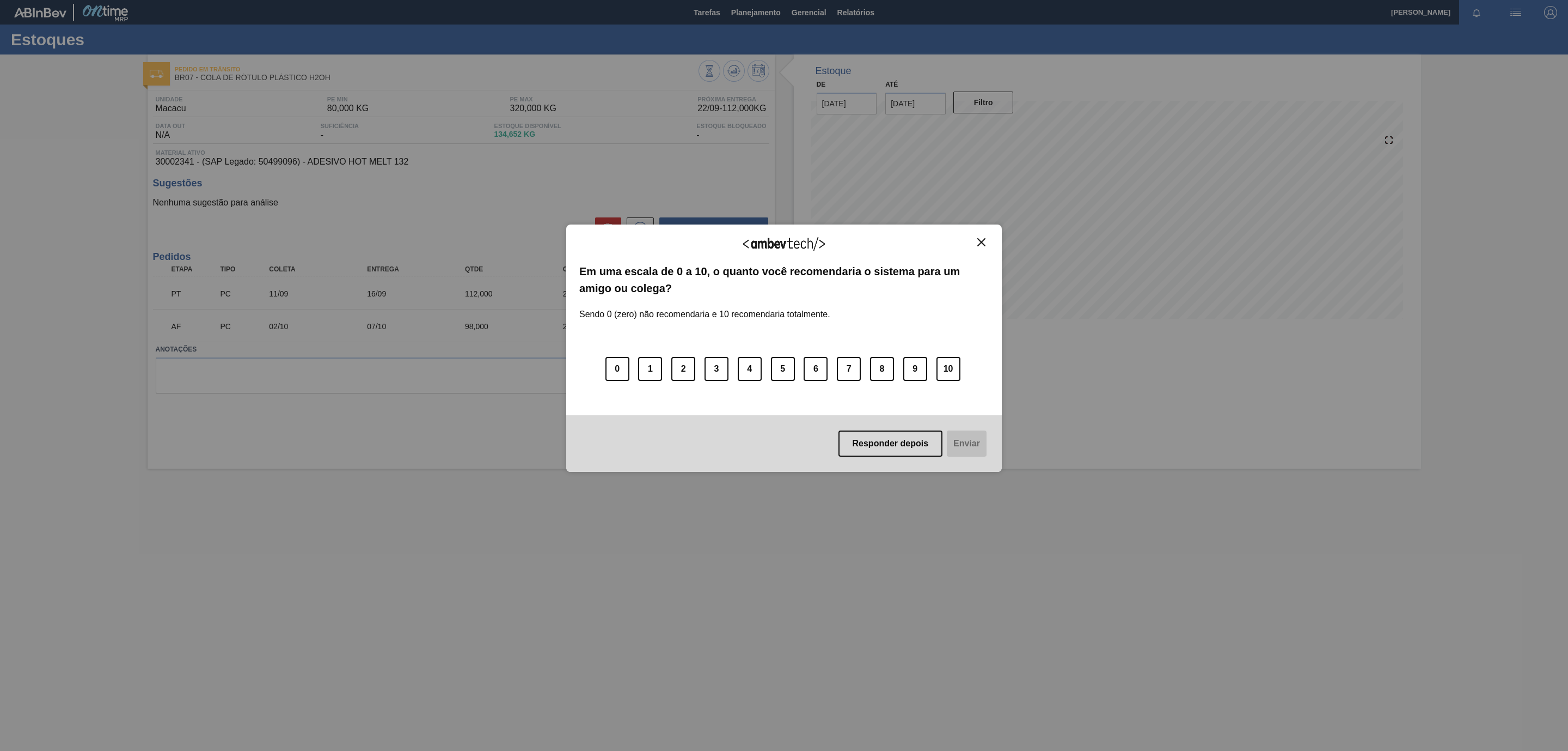
click at [983, 245] on img "Close" at bounding box center [981, 242] width 8 height 8
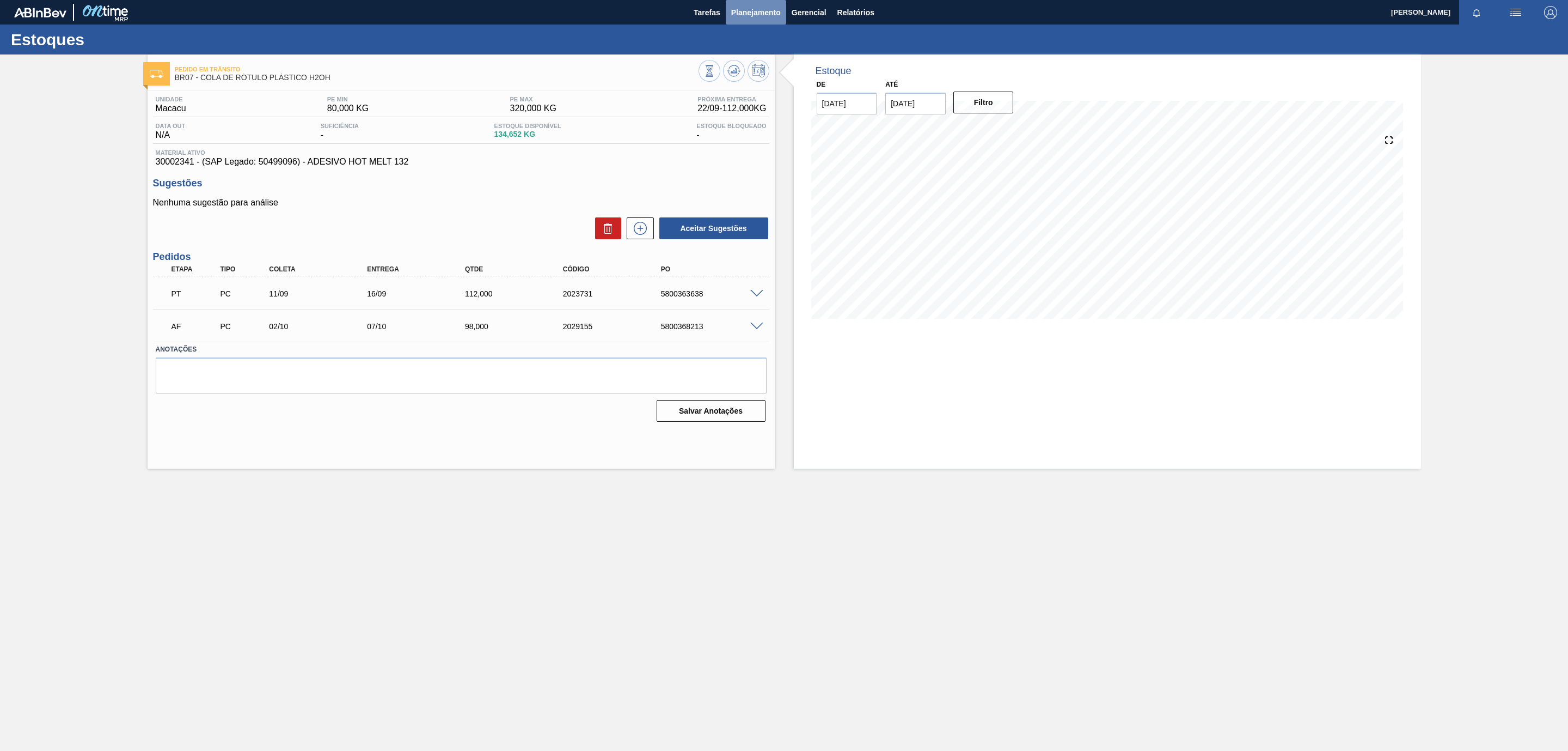
click at [752, 5] on button "Planejamento" at bounding box center [755, 12] width 60 height 24
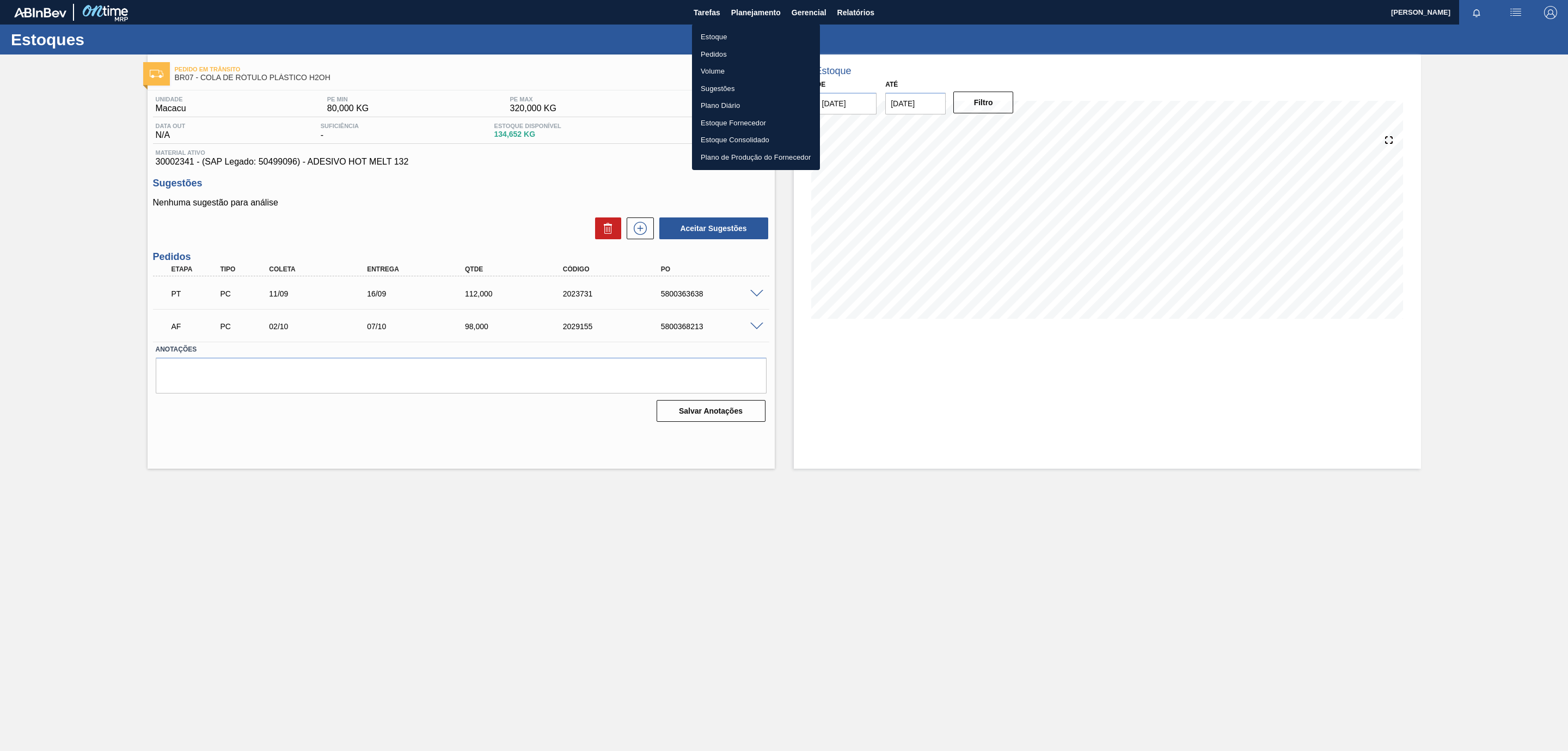
click at [727, 33] on li "Estoque" at bounding box center [756, 37] width 128 height 18
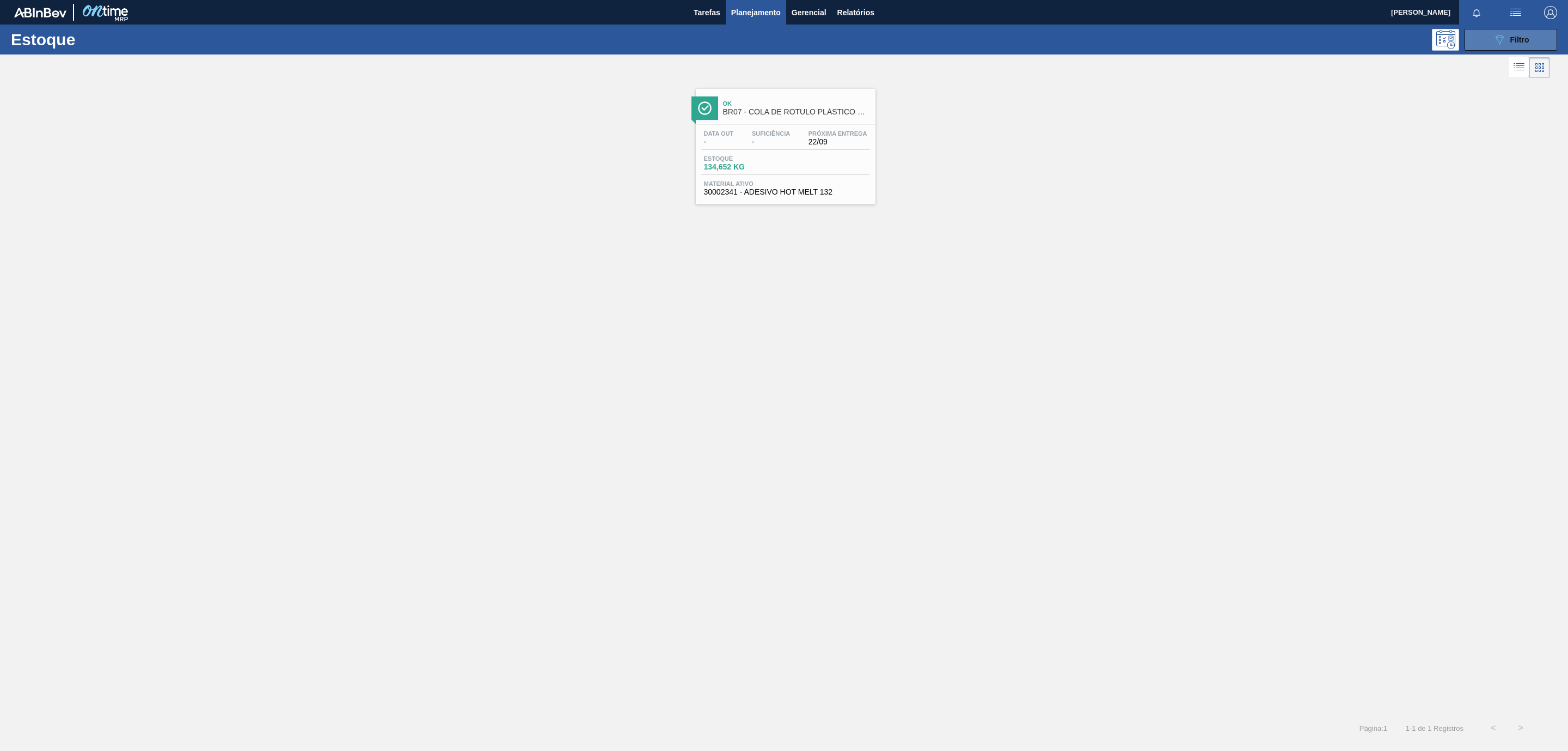
click at [1505, 38] on icon "089F7B8B-B2A5-4AFE-B5C0-19BA573D28AC" at bounding box center [1499, 40] width 13 height 13
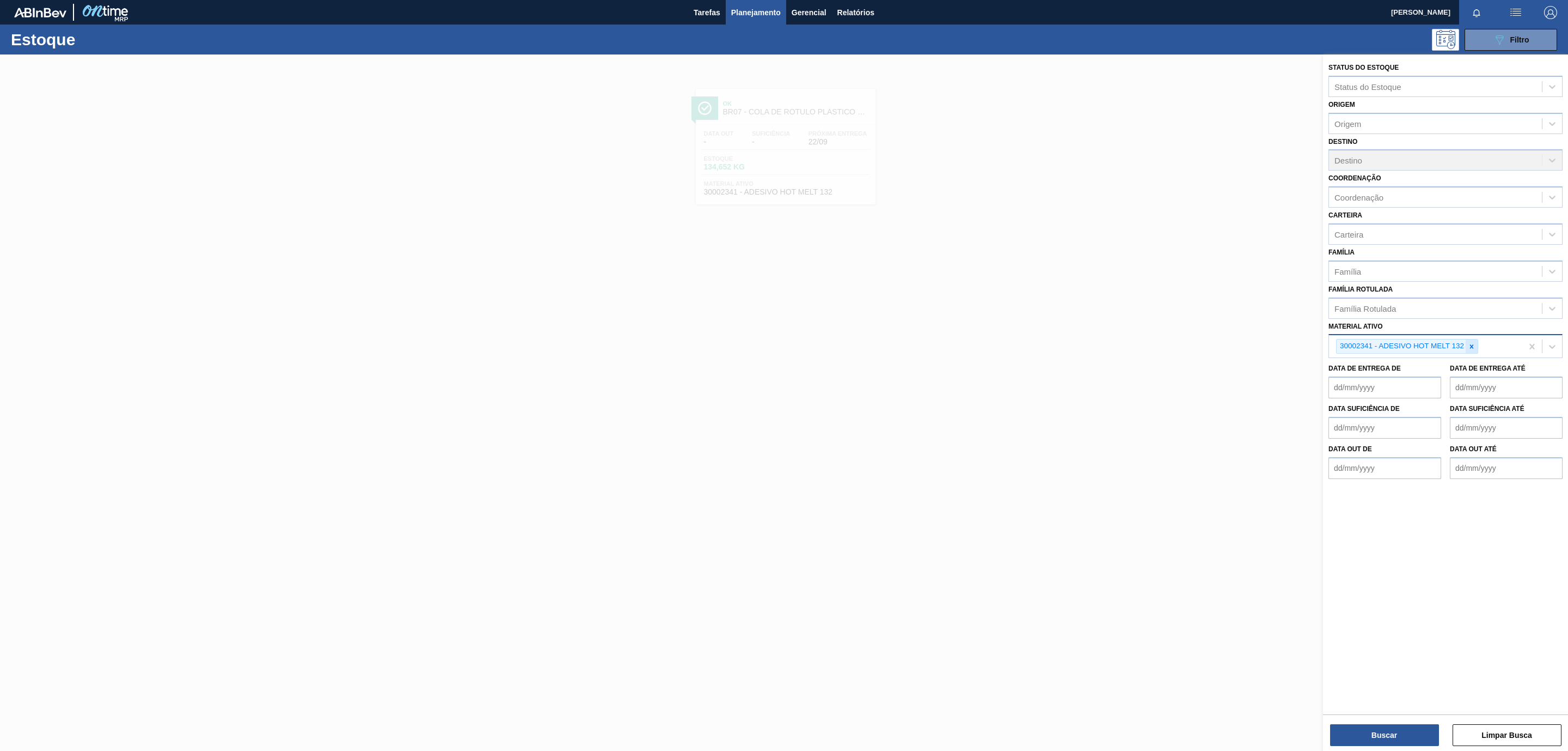
click at [1466, 348] on div at bounding box center [1472, 346] width 12 height 13
paste ativo "30002293"
type ativo "30002293"
click at [1444, 371] on div "30002293 - FOLHA SEP. PAPEL CARTAO 1200x1000M 350g" at bounding box center [1445, 372] width 234 height 20
click at [1395, 734] on button "Buscar" at bounding box center [1384, 735] width 109 height 22
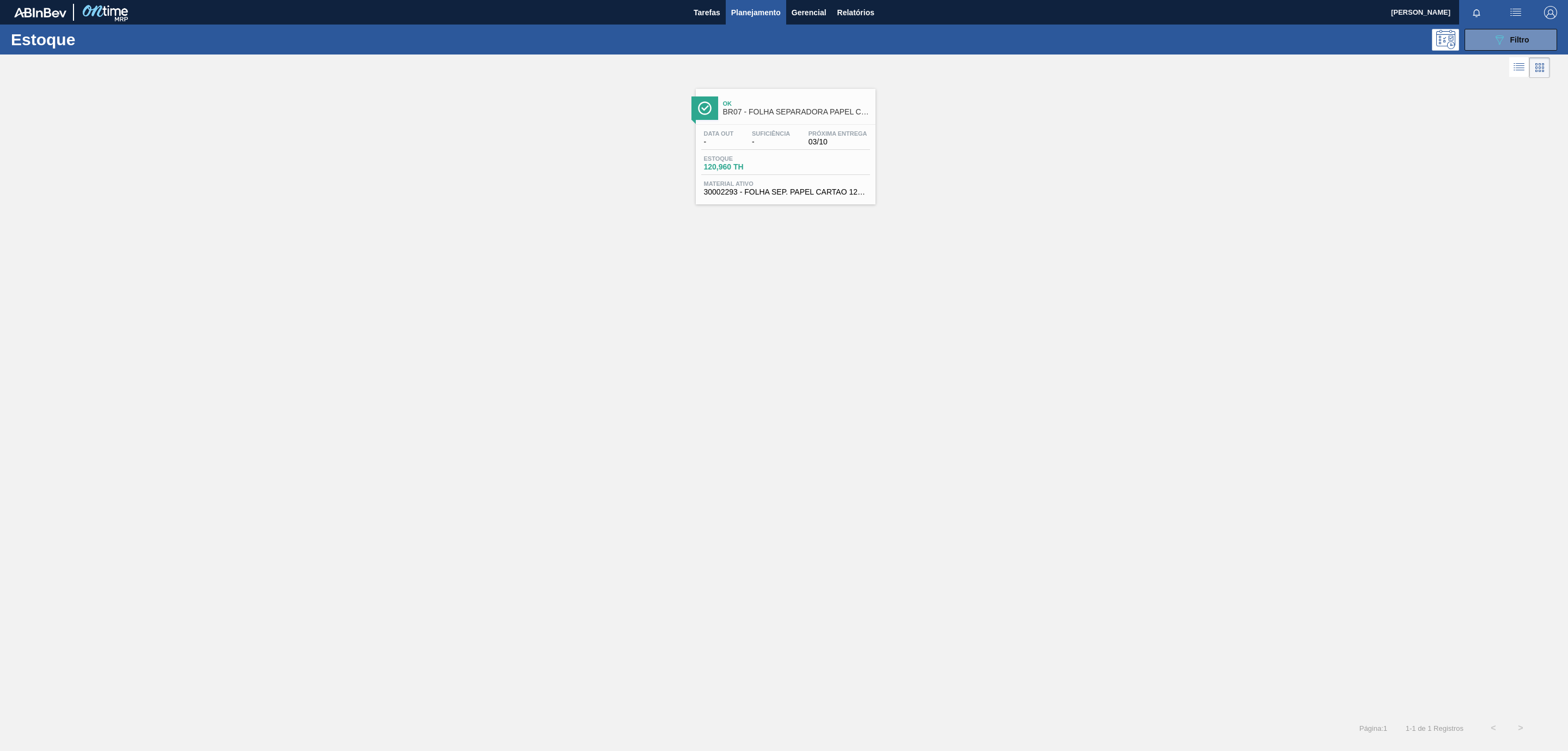
click at [805, 111] on span "BR07 - FOLHA SEPARADORA PAPEL CARTÃO" at bounding box center [797, 111] width 147 height 8
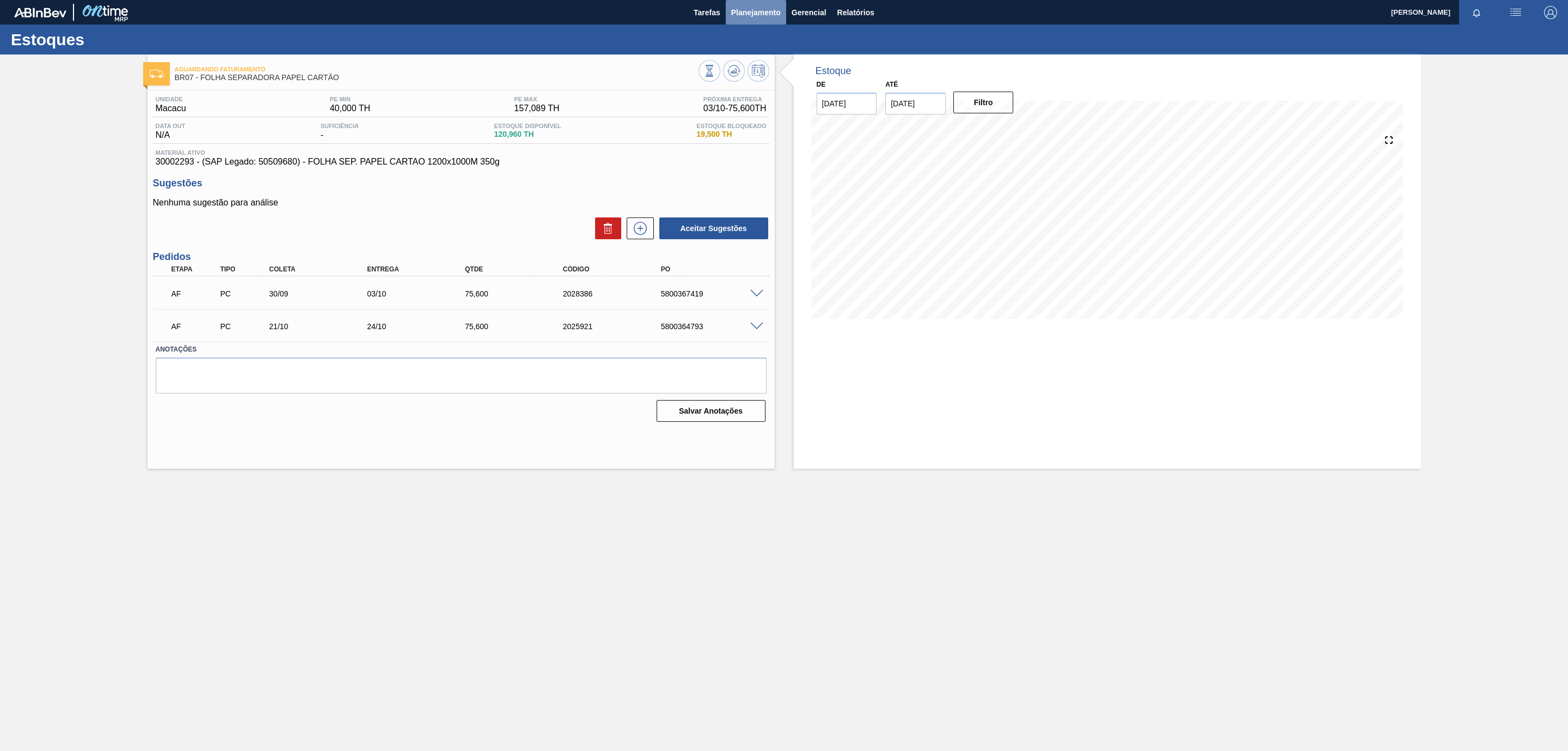
click at [761, 6] on span "Planejamento" at bounding box center [755, 12] width 49 height 13
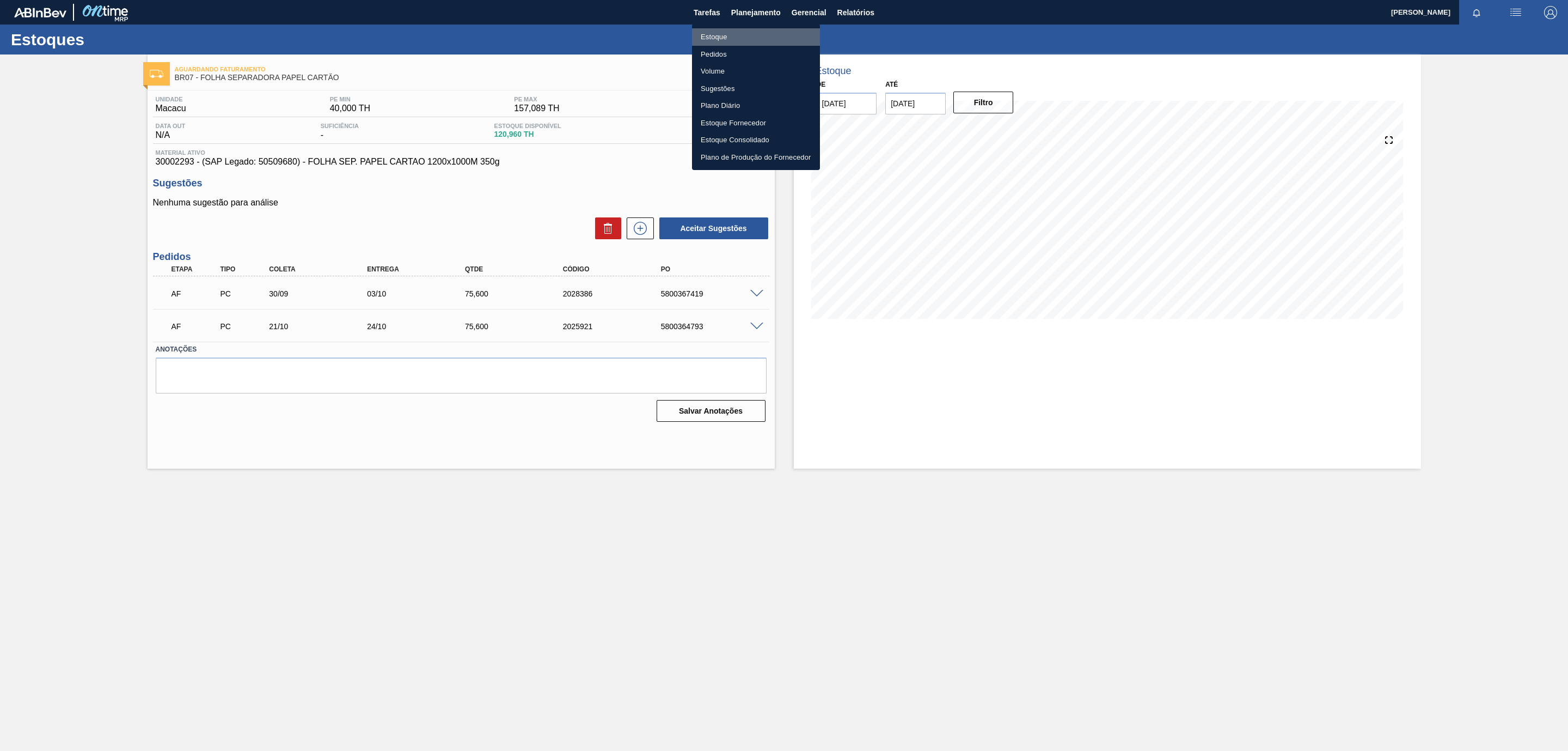
click at [720, 33] on li "Estoque" at bounding box center [756, 37] width 128 height 18
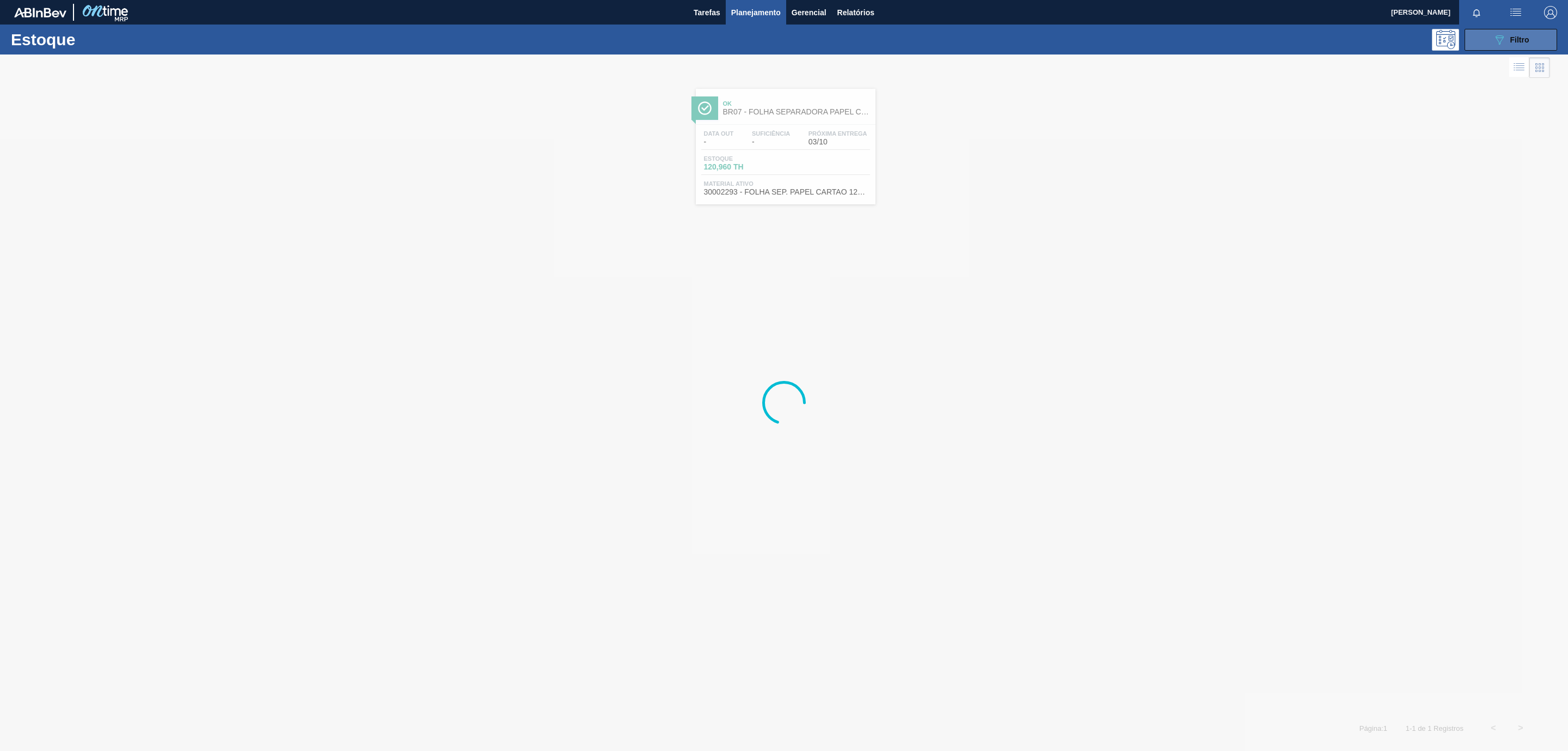
click at [1498, 33] on icon "089F7B8B-B2A5-4AFE-B5C0-19BA573D28AC" at bounding box center [1499, 40] width 13 height 13
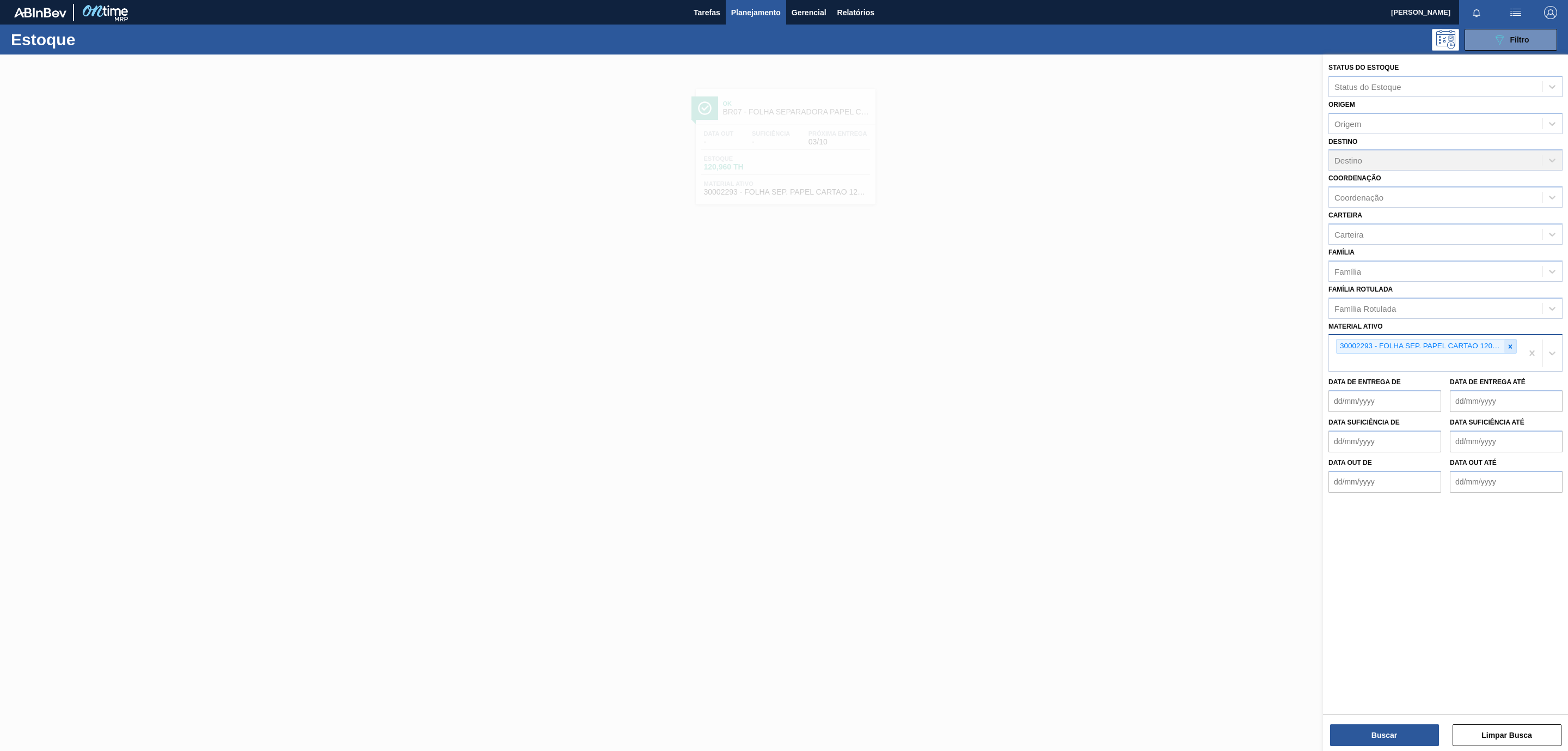
click at [1508, 345] on icon at bounding box center [1510, 347] width 8 height 8
paste ativo "30003188"
type ativo "30003188"
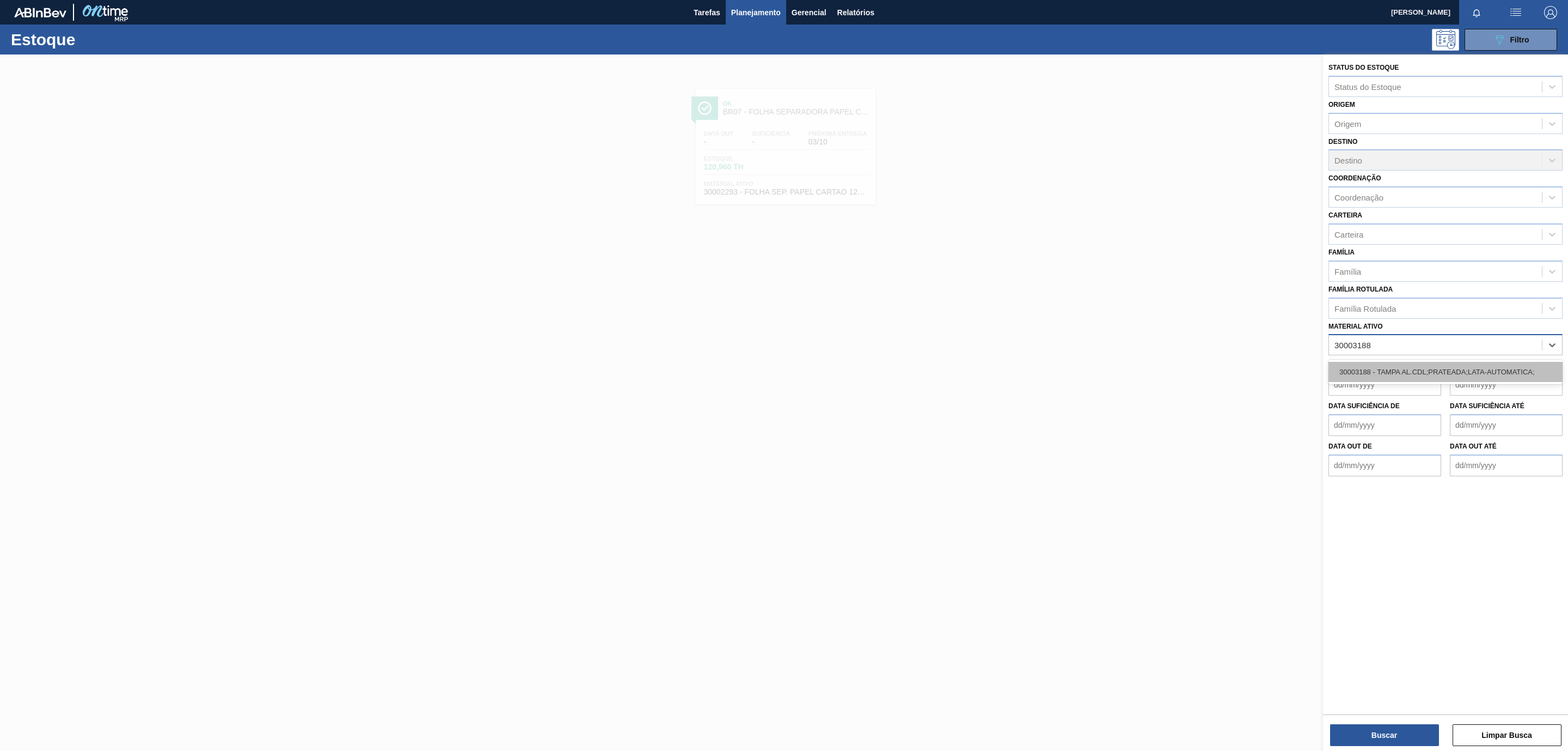
click at [1400, 379] on div "30003188 - TAMPA AL.CDL;PRATEADA;LATA-AUTOMATICA;" at bounding box center [1445, 372] width 234 height 20
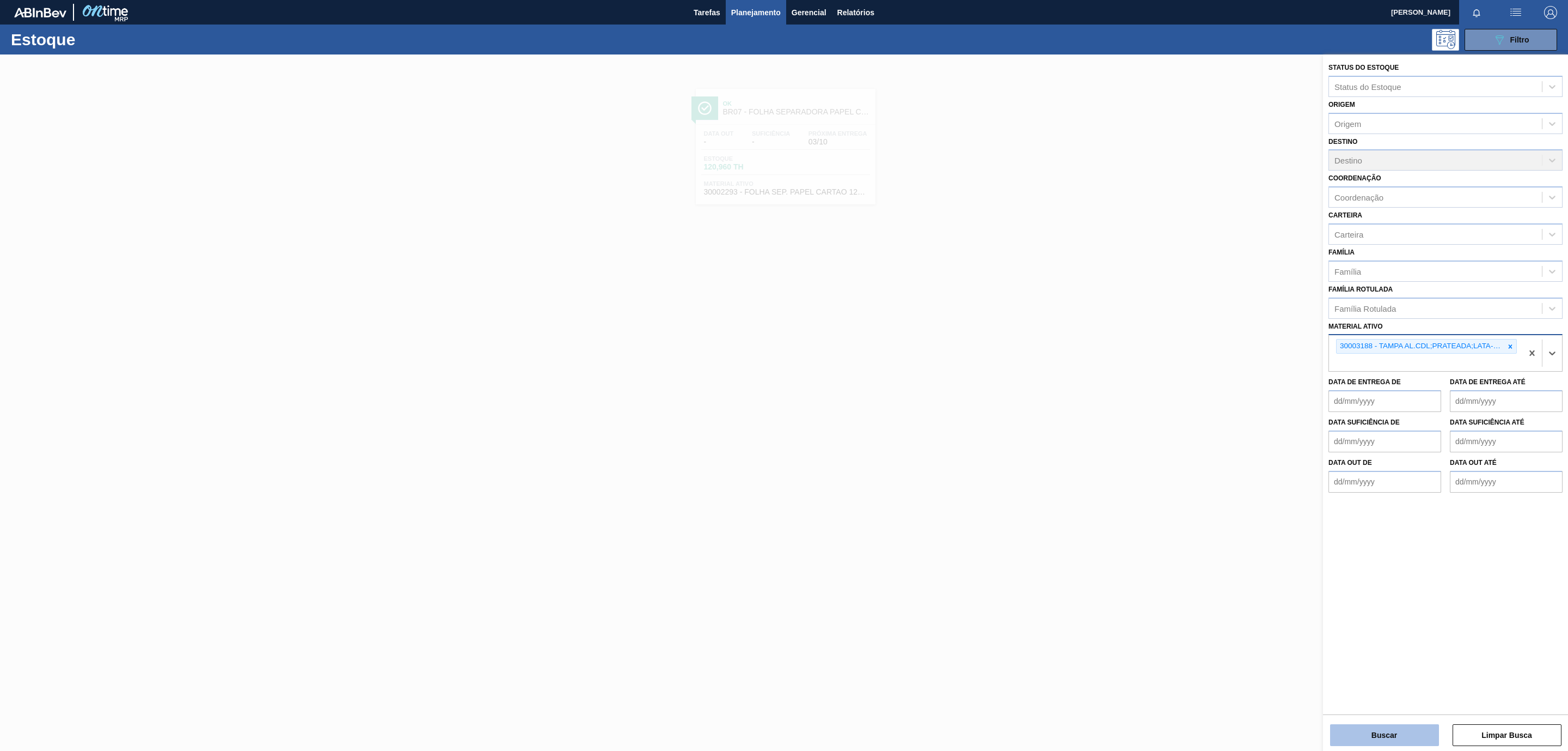
click at [1391, 726] on button "Buscar" at bounding box center [1384, 735] width 109 height 22
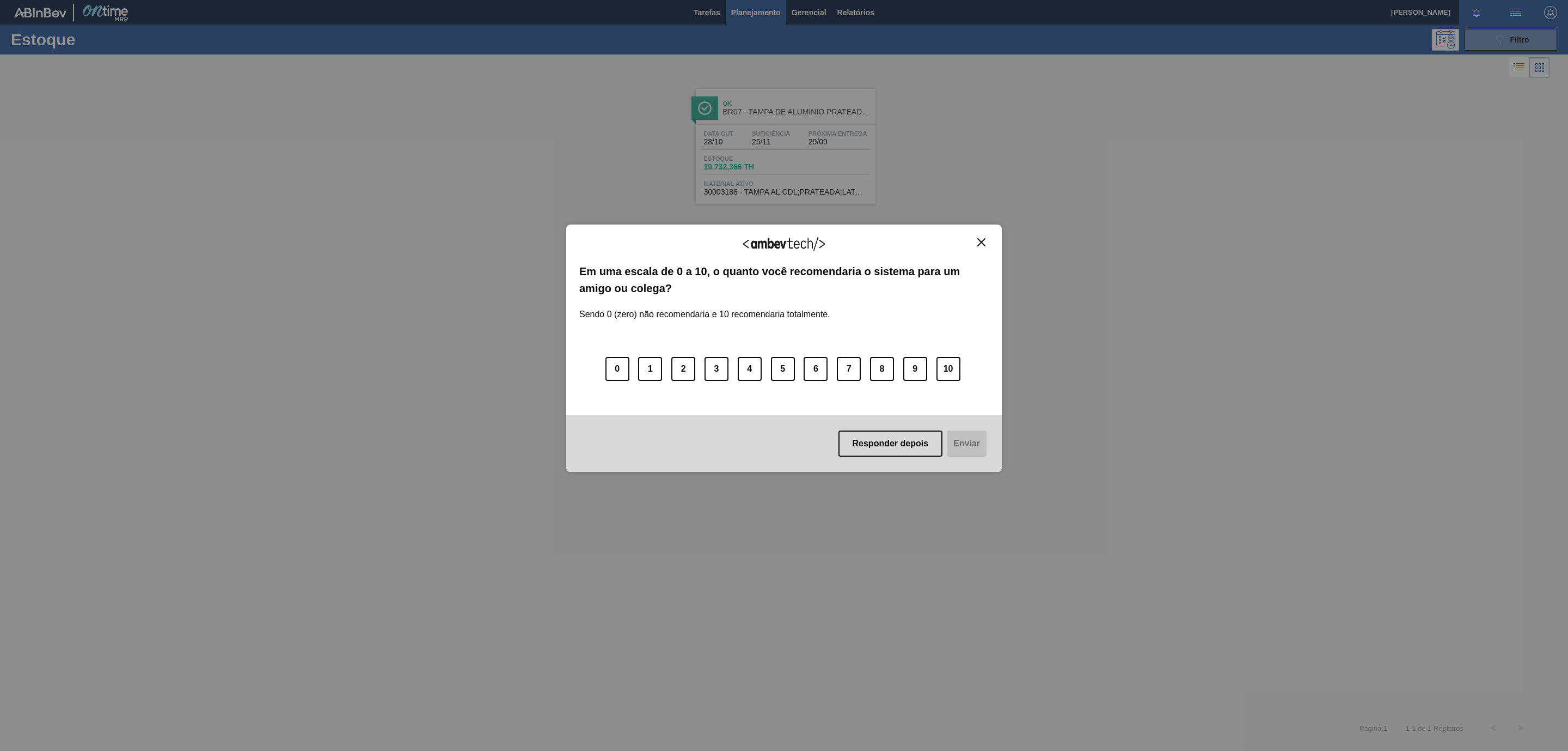
click at [978, 242] on img "Close" at bounding box center [981, 242] width 8 height 8
